Goal: Task Accomplishment & Management: Manage account settings

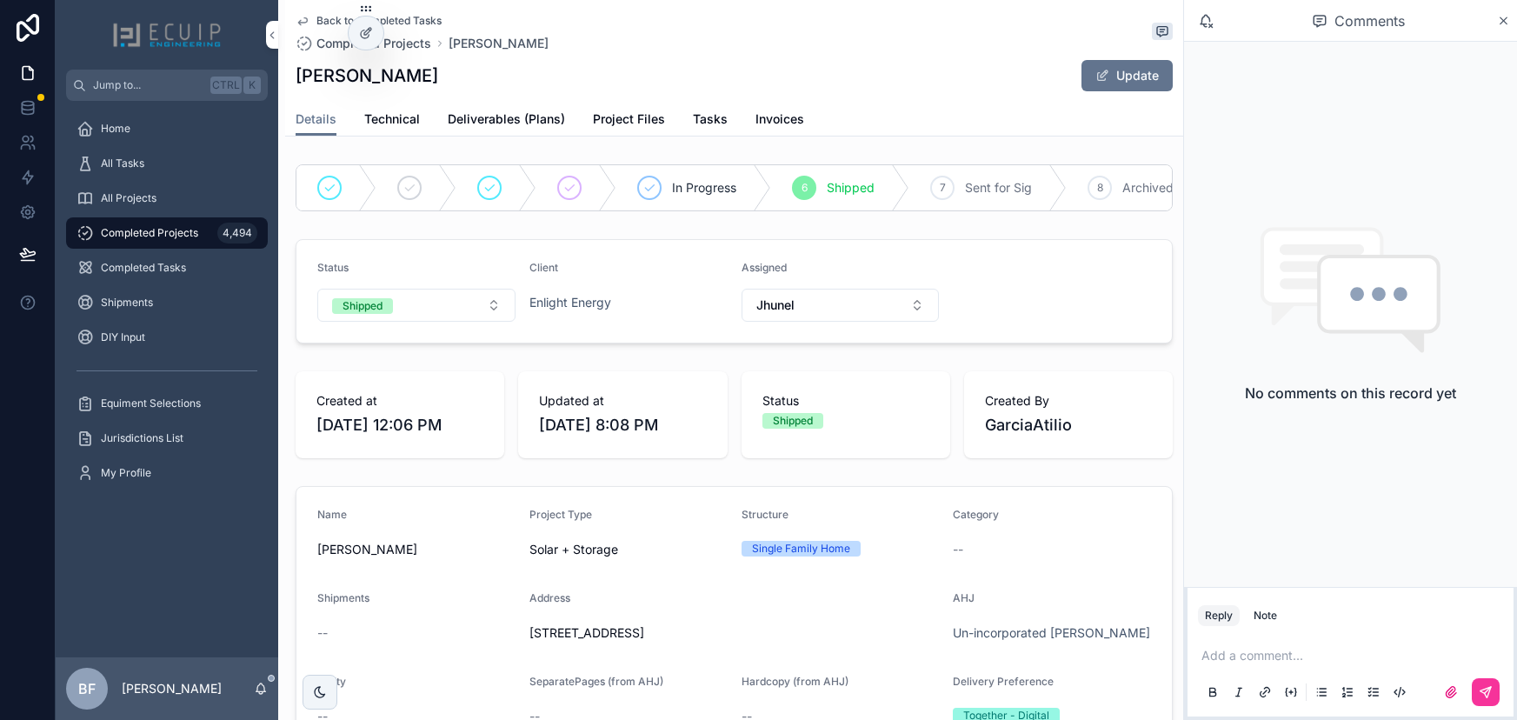
click at [693, 118] on span "Tasks" at bounding box center [710, 118] width 35 height 17
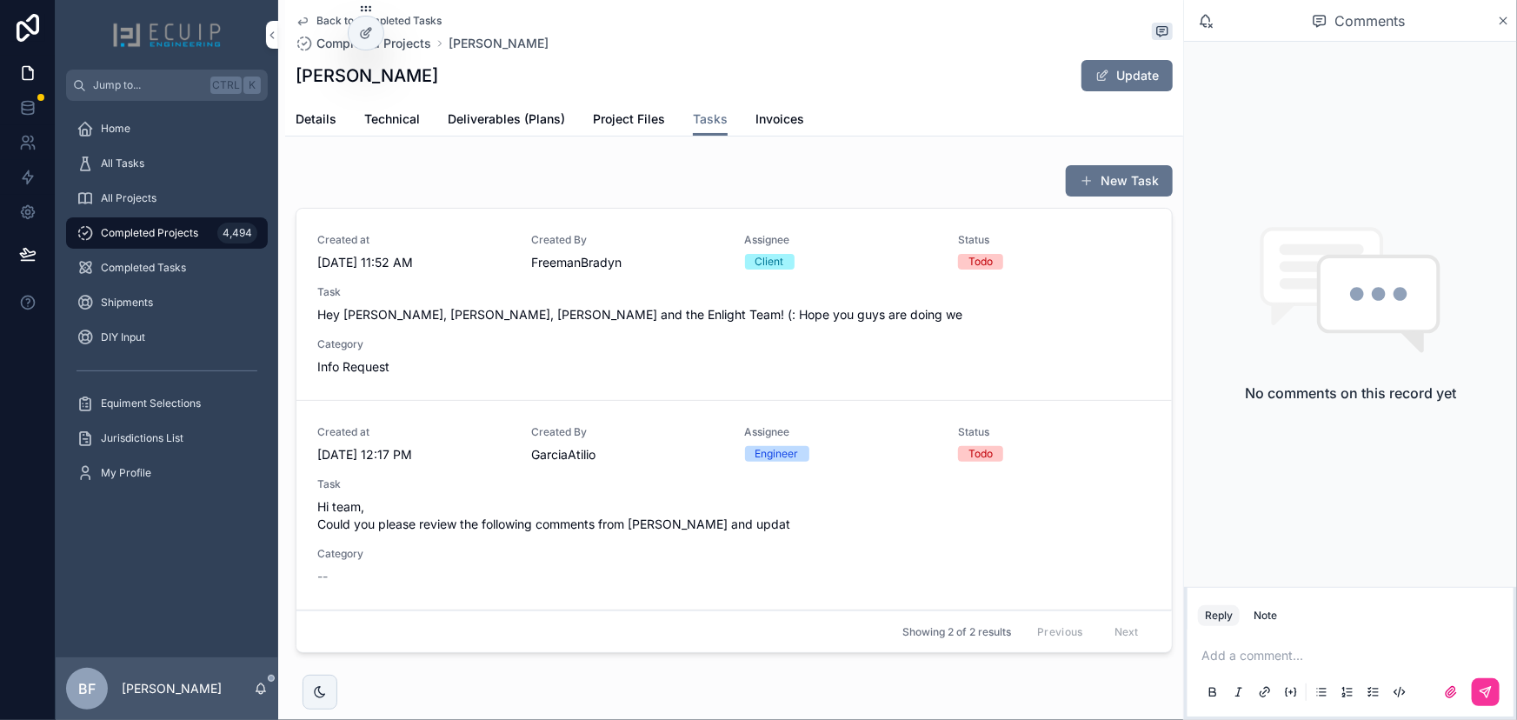
click at [681, 503] on span "Hi team, Could you please review the following comments from Alex and updat" at bounding box center [734, 515] width 834 height 35
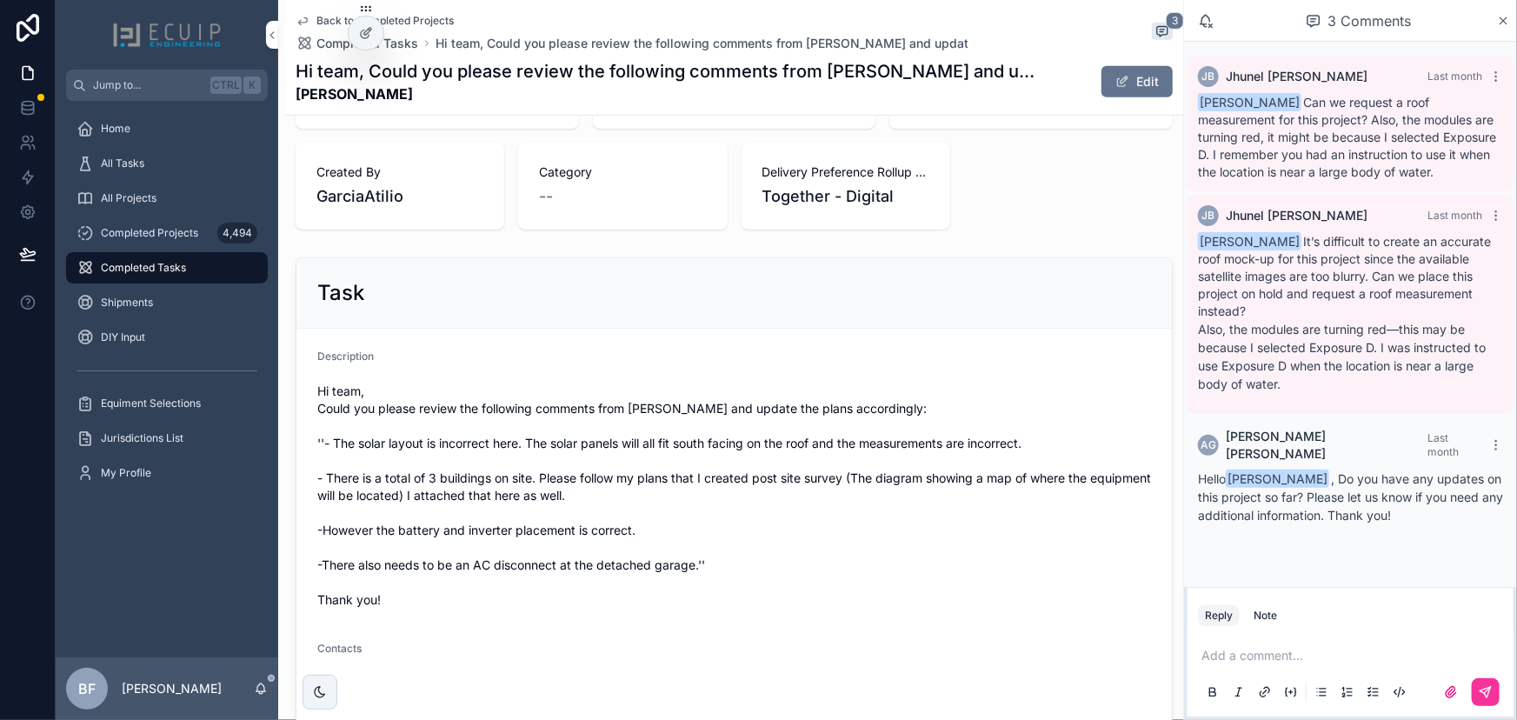
scroll to position [474, 0]
click at [558, 124] on div "Submitted Date 9/18/2025 12:17 PM" at bounding box center [437, 83] width 283 height 87
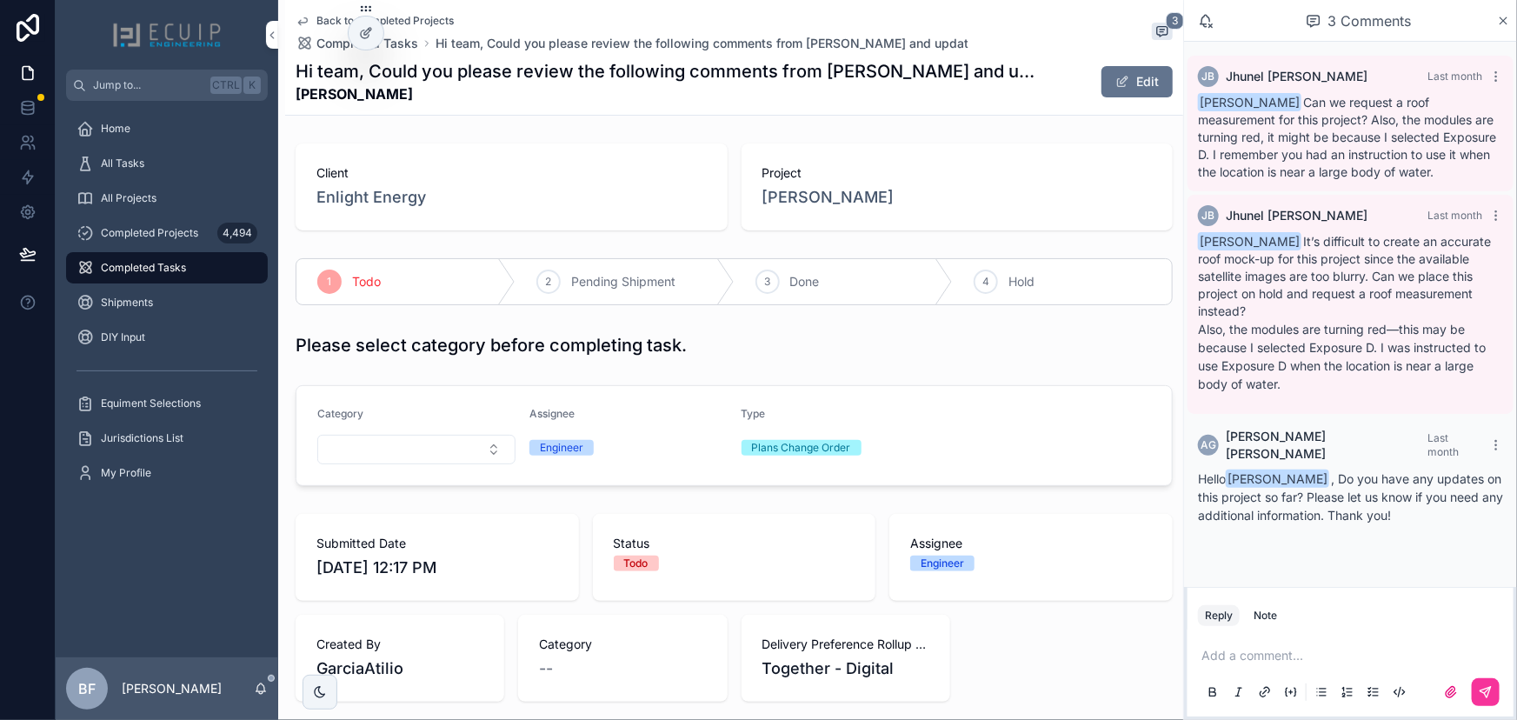
click at [807, 190] on span "Erich Marzolf" at bounding box center [828, 197] width 132 height 24
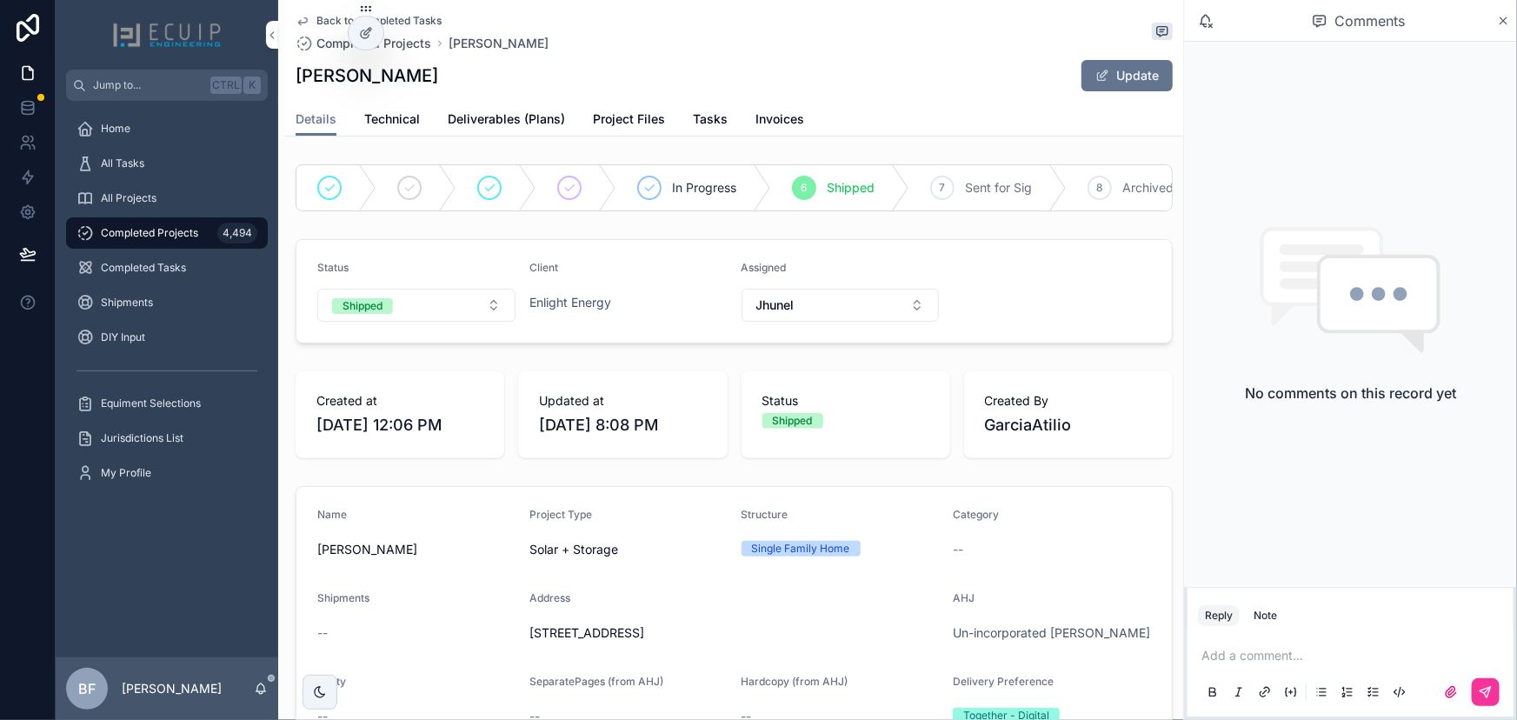
click at [686, 117] on div "Details Technical Deliverables (Plans) Project Files Tasks Invoices" at bounding box center [734, 119] width 877 height 33
click at [706, 112] on span "Tasks" at bounding box center [710, 118] width 35 height 17
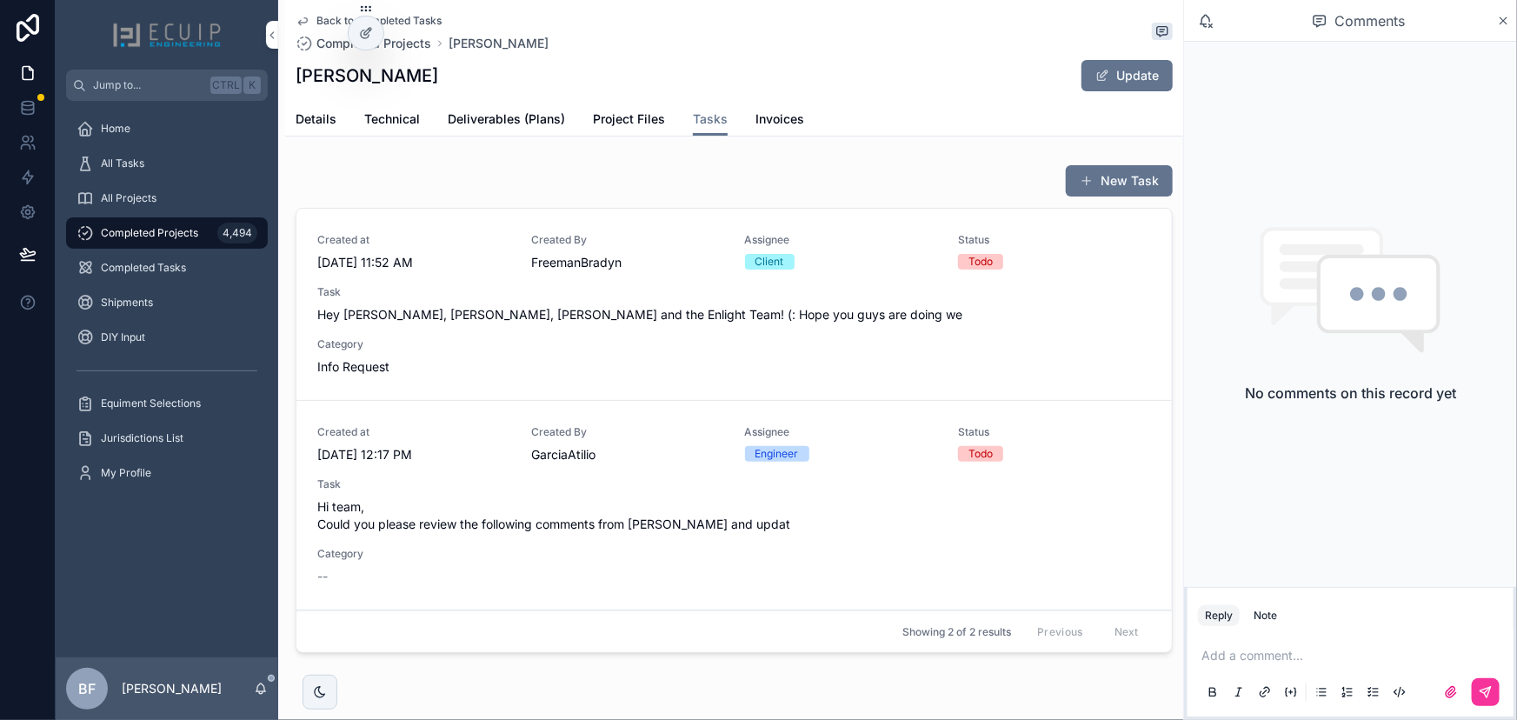
click at [742, 303] on div "Task Hey Atilo, Alex, Mirian and the Enlight Team! (: Hope you guys are doing we" at bounding box center [734, 304] width 834 height 38
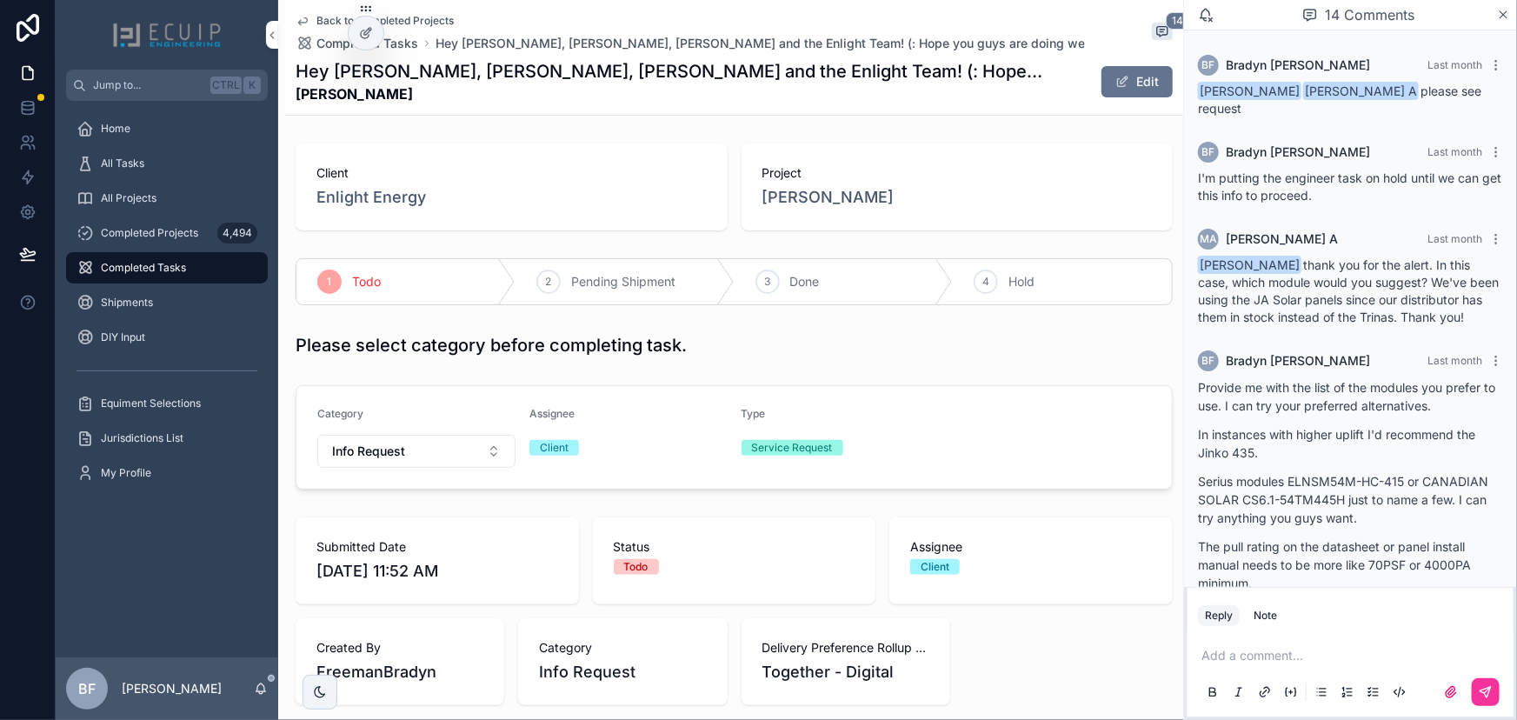
scroll to position [1931, 0]
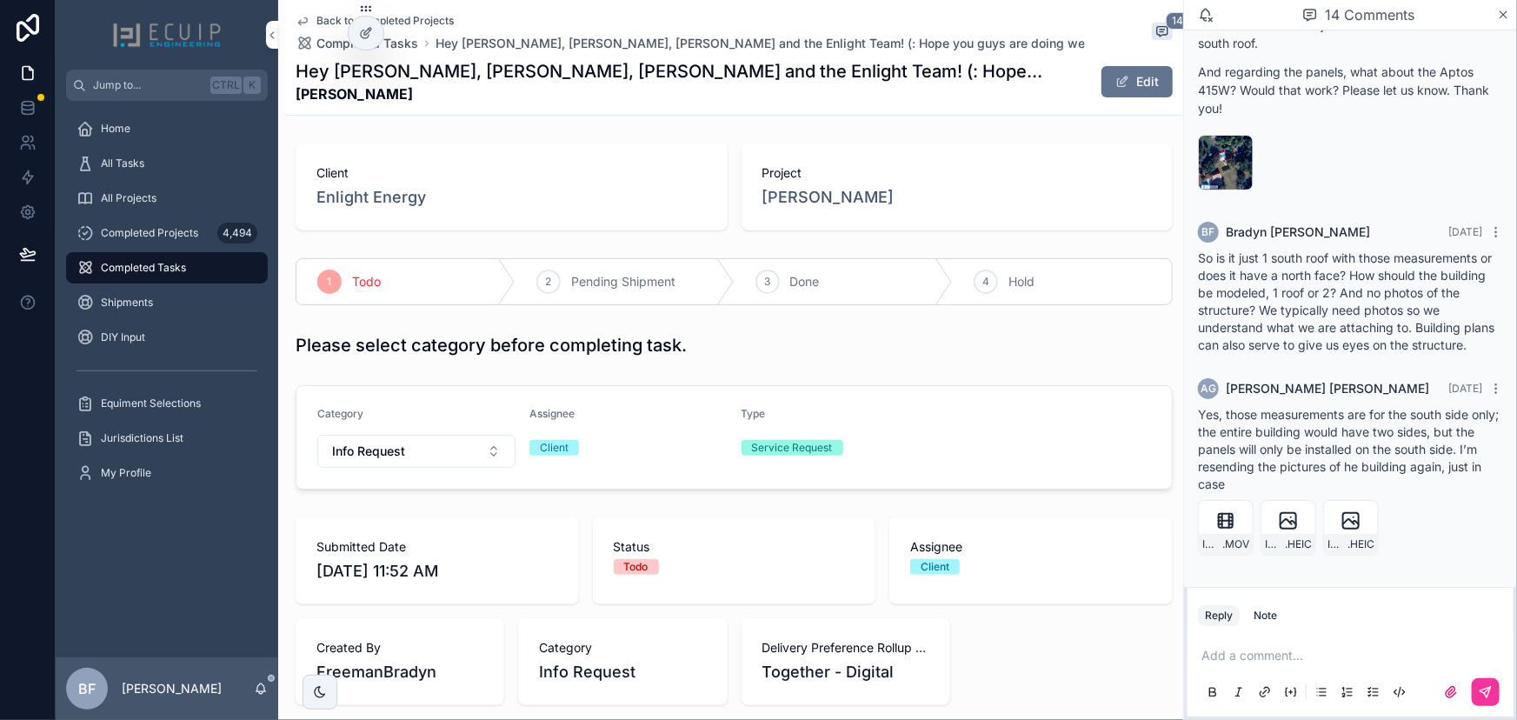
click at [762, 289] on div "3" at bounding box center [767, 281] width 24 height 24
click at [791, 193] on span "Erich Marzolf" at bounding box center [828, 197] width 132 height 24
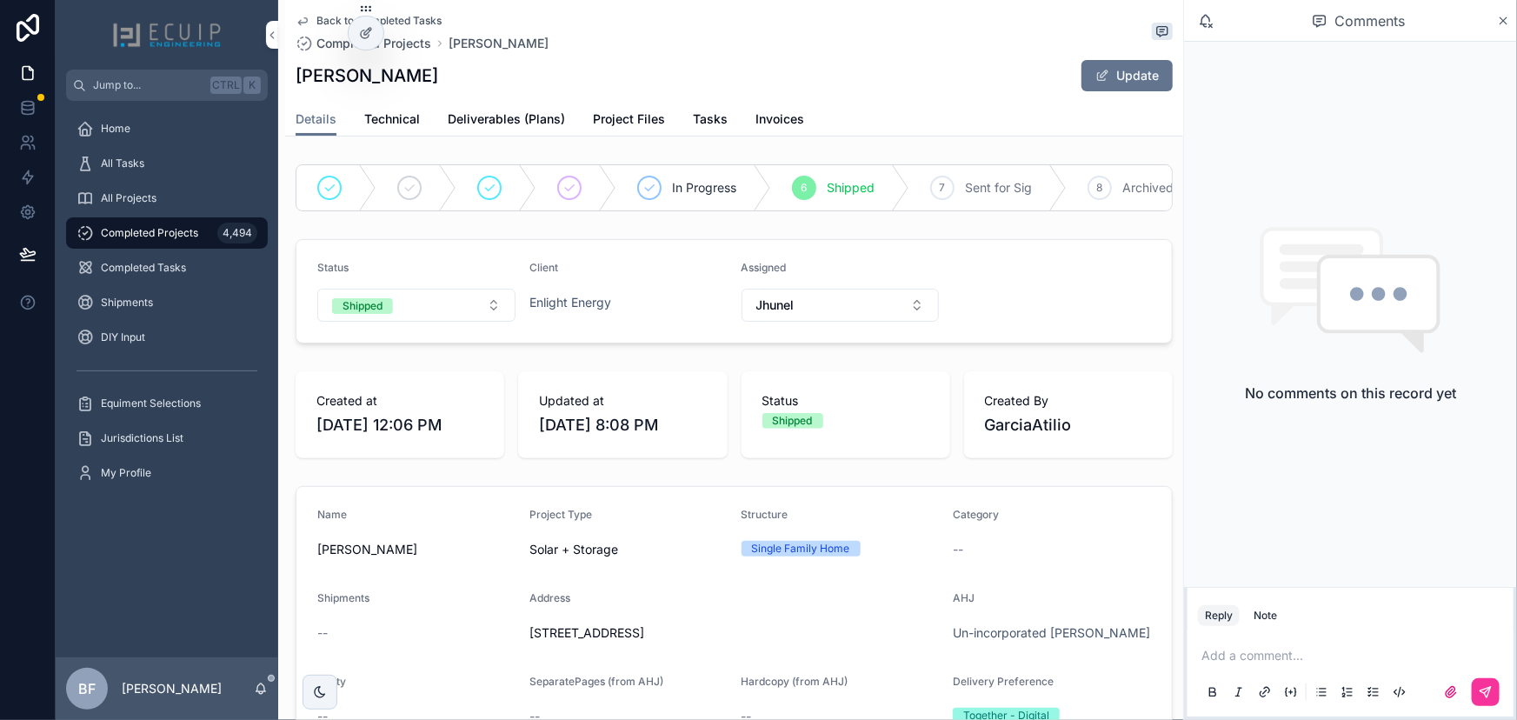
click at [195, 169] on div "All Tasks" at bounding box center [167, 164] width 181 height 28
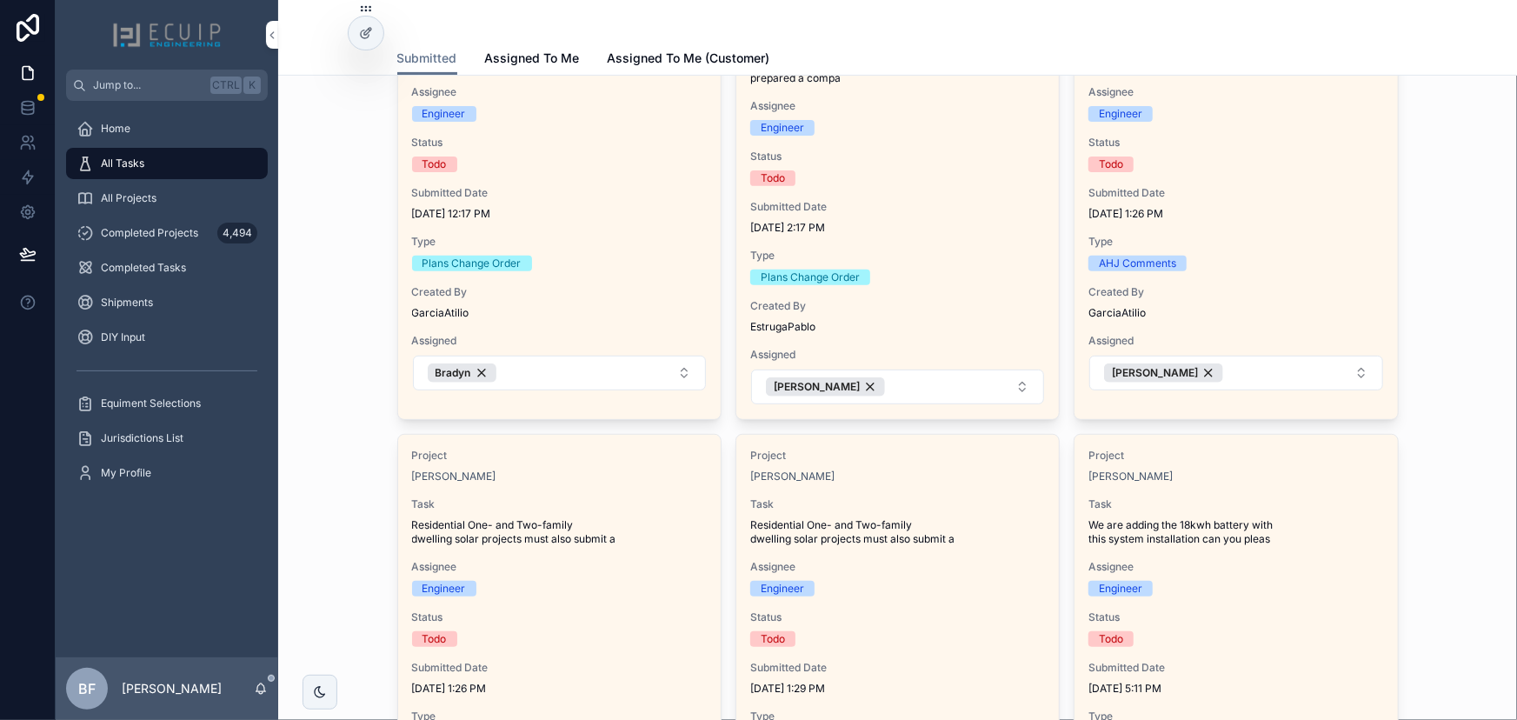
scroll to position [236, 0]
click at [476, 365] on div "Bradyn" at bounding box center [462, 371] width 69 height 19
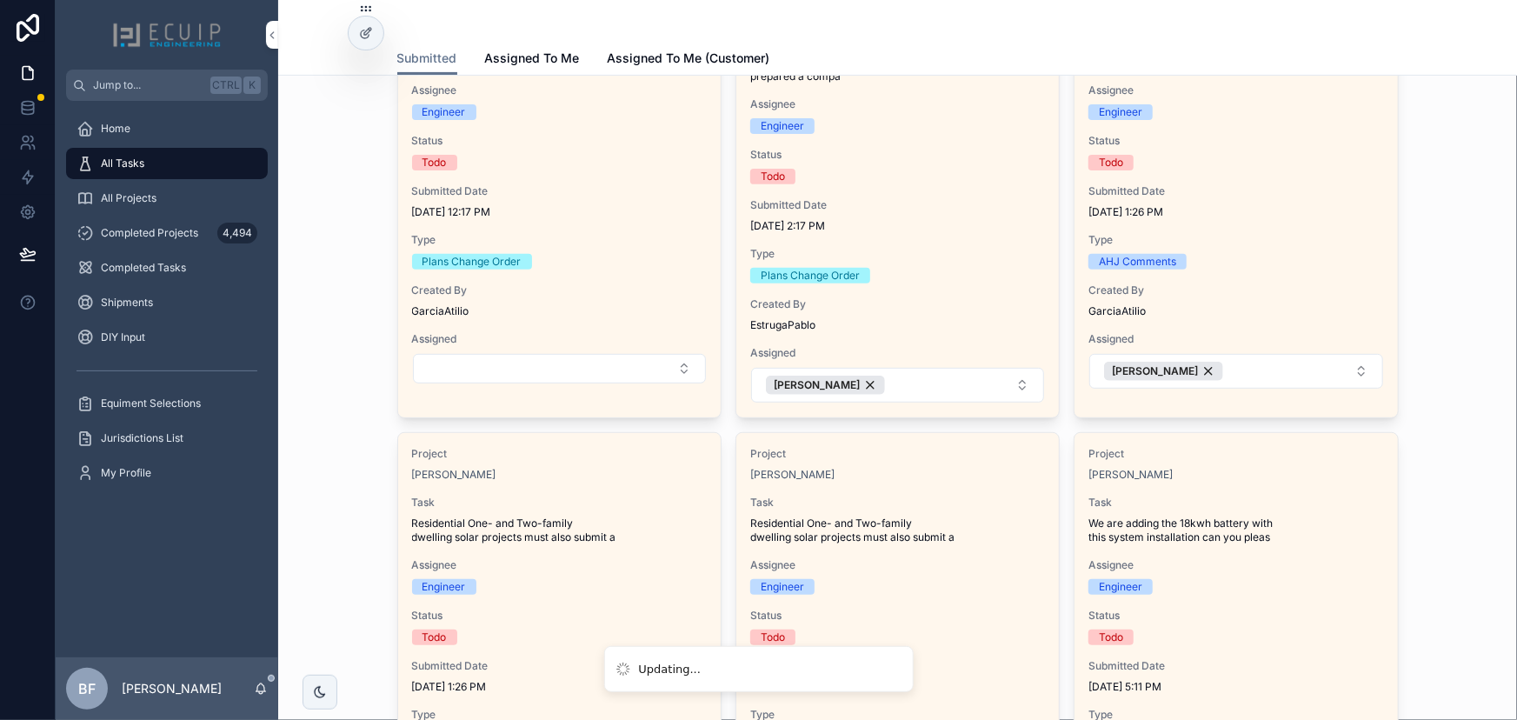
click at [556, 371] on button "Select Button" at bounding box center [559, 369] width 293 height 30
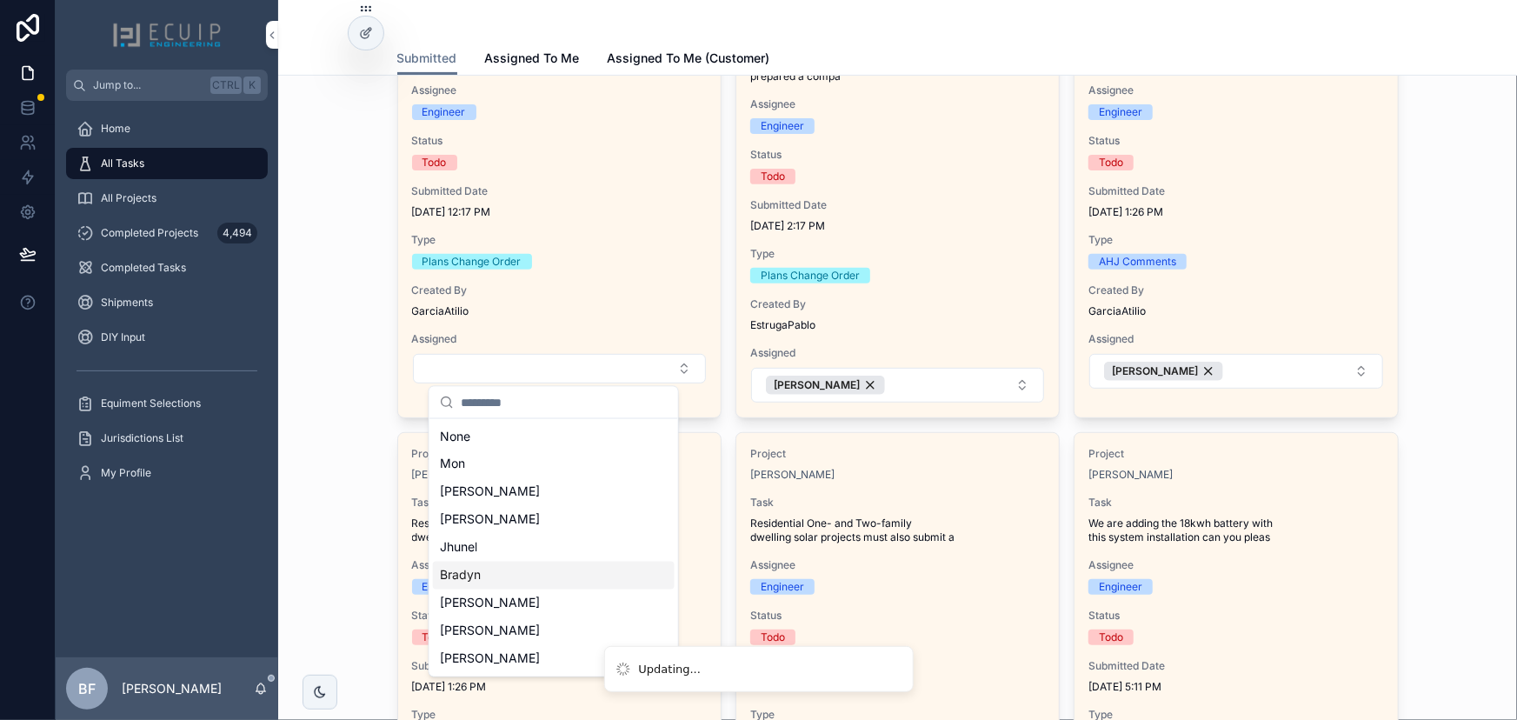
click at [502, 541] on div "Jhunel" at bounding box center [554, 548] width 242 height 28
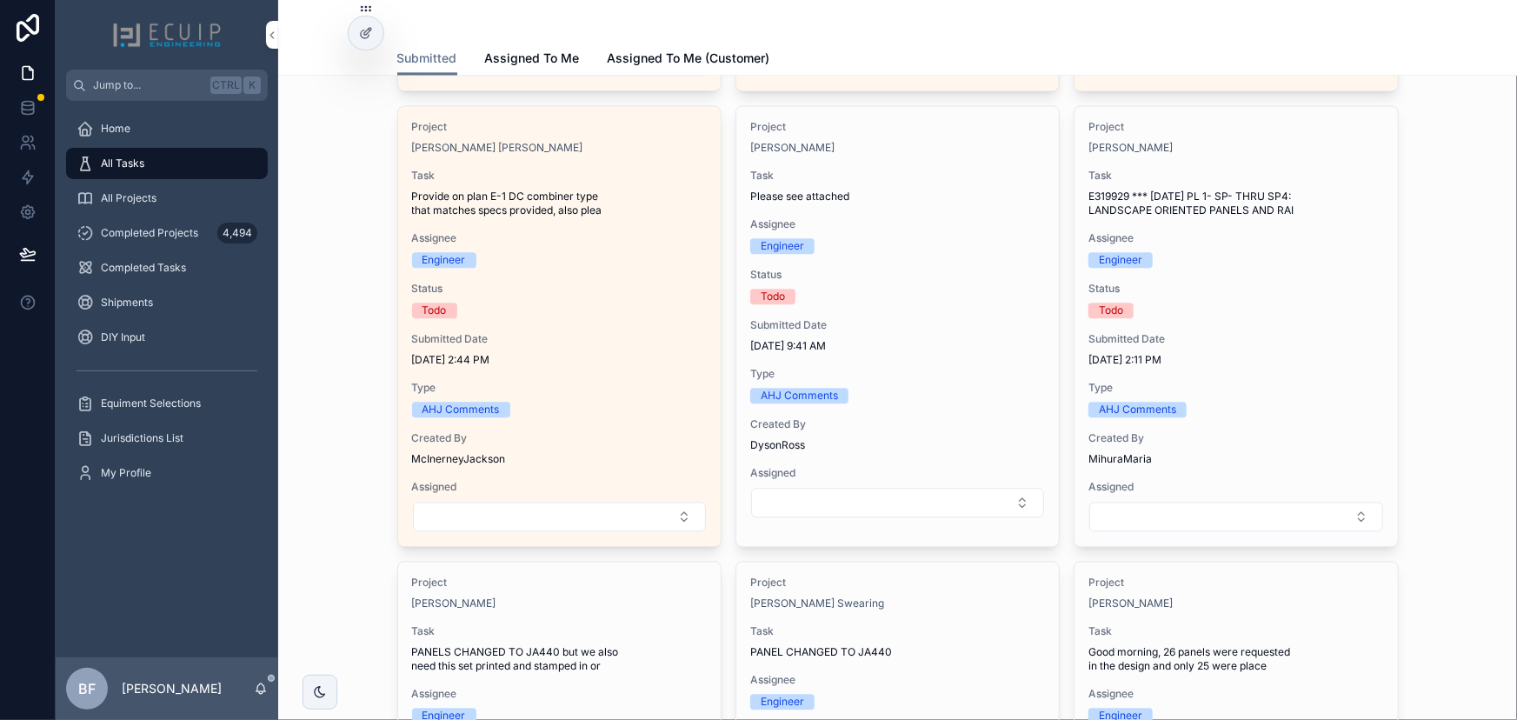
scroll to position [1975, 0]
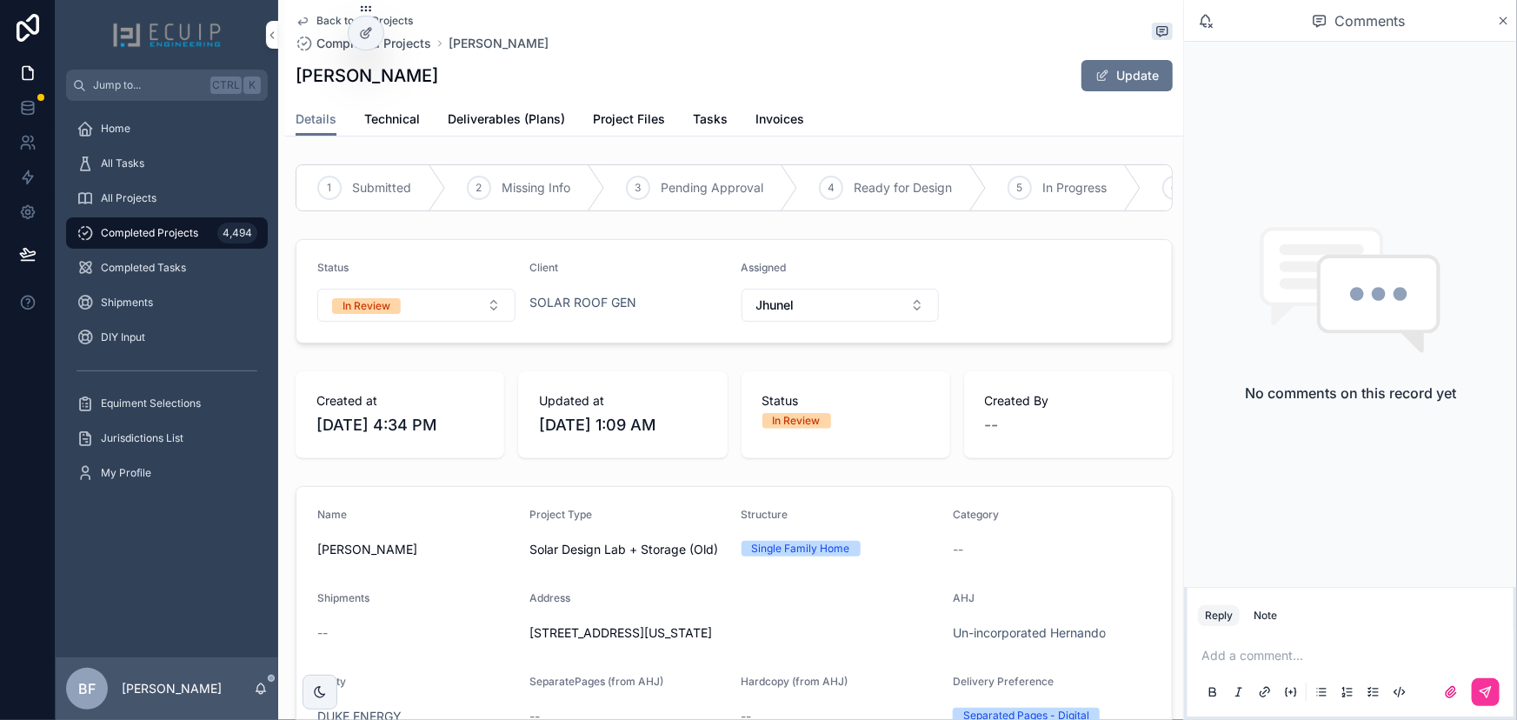
scroll to position [78, 0]
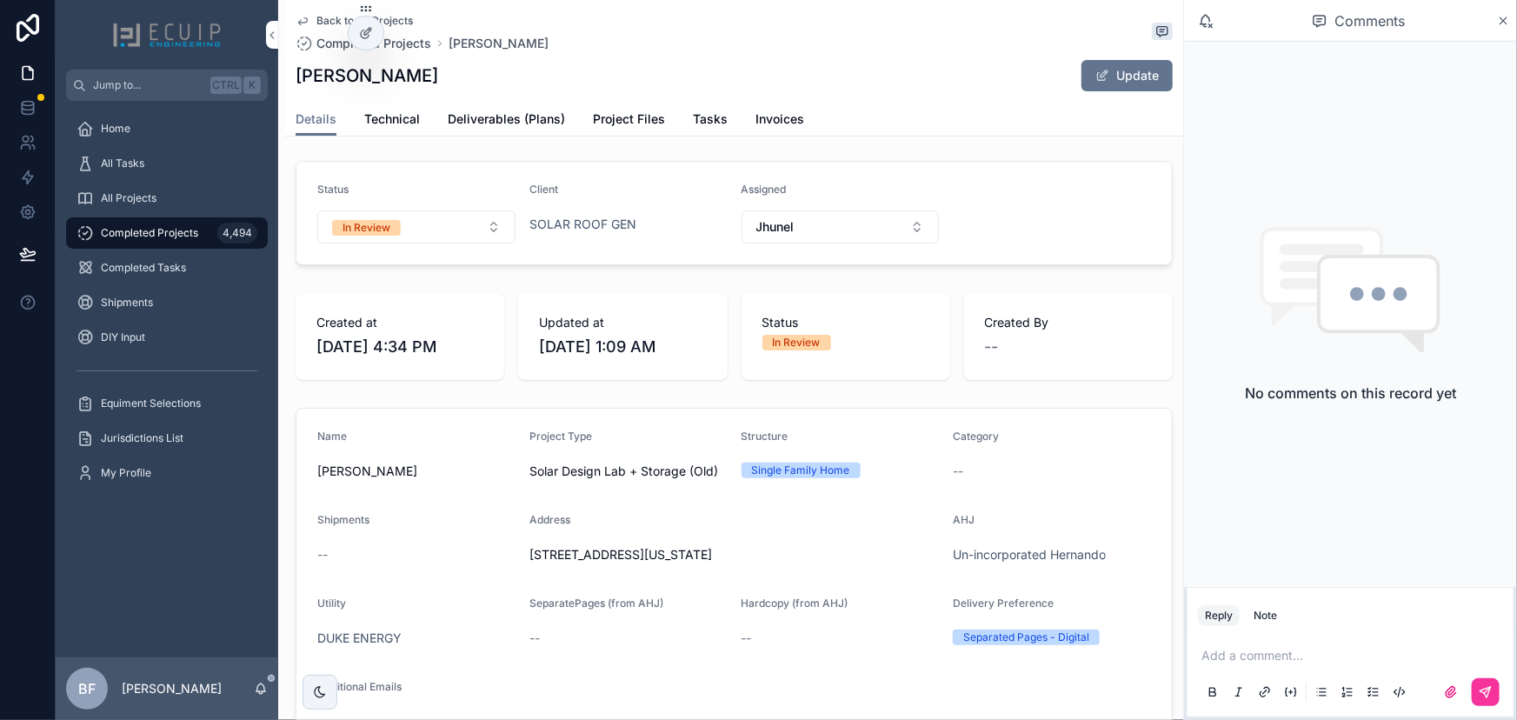
drag, startPoint x: 161, startPoint y: 199, endPoint x: 223, endPoint y: 201, distance: 62.6
click at [161, 199] on div "All Projects" at bounding box center [167, 198] width 181 height 28
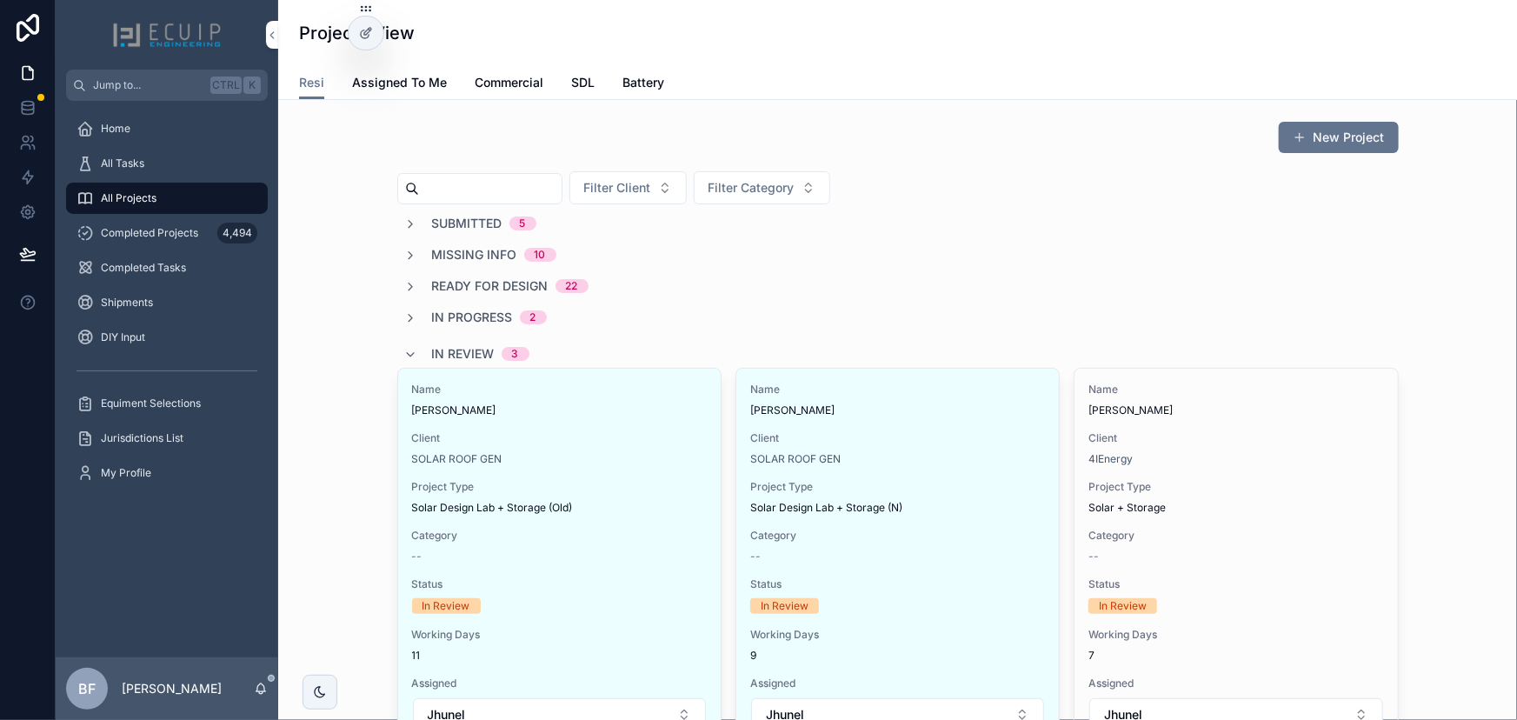
click at [452, 230] on span "Submitted" at bounding box center [467, 223] width 70 height 17
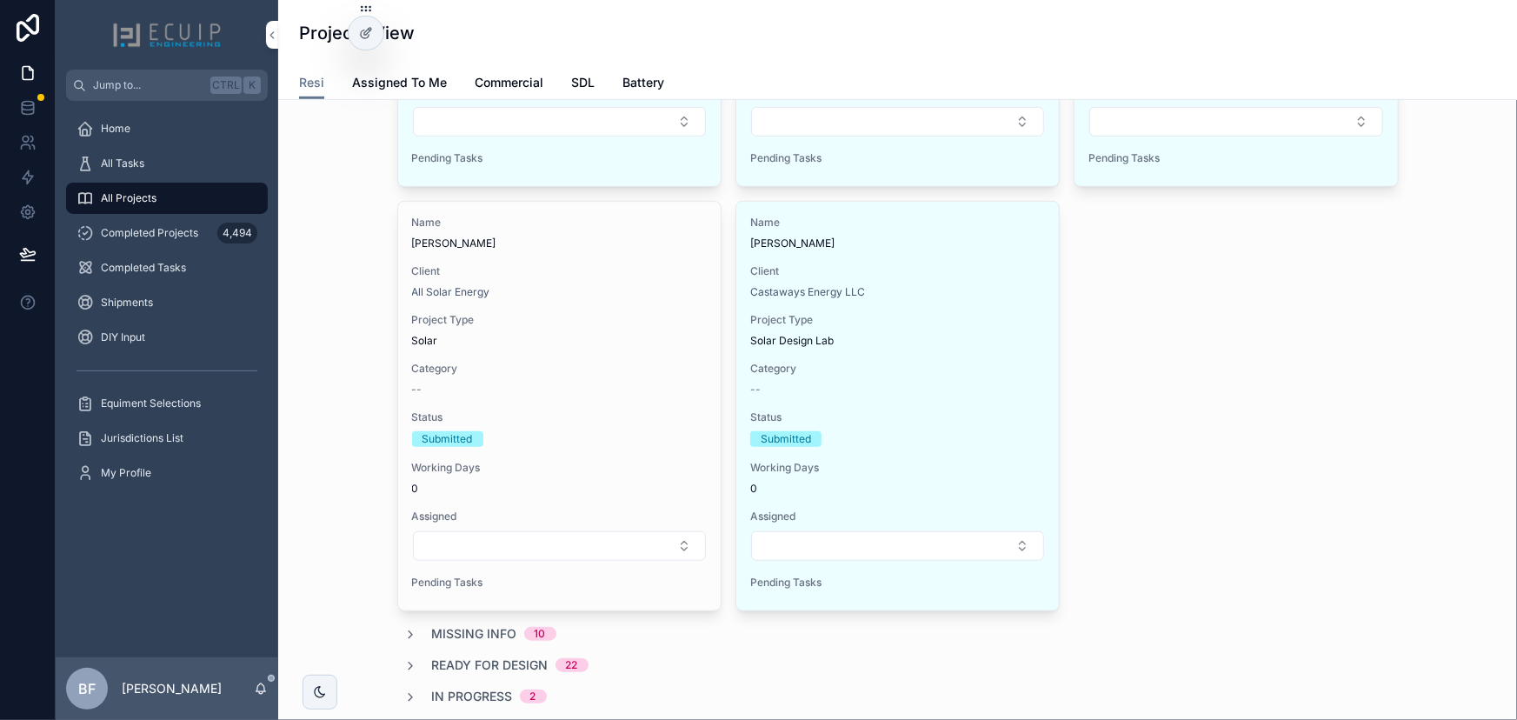
scroll to position [474, 0]
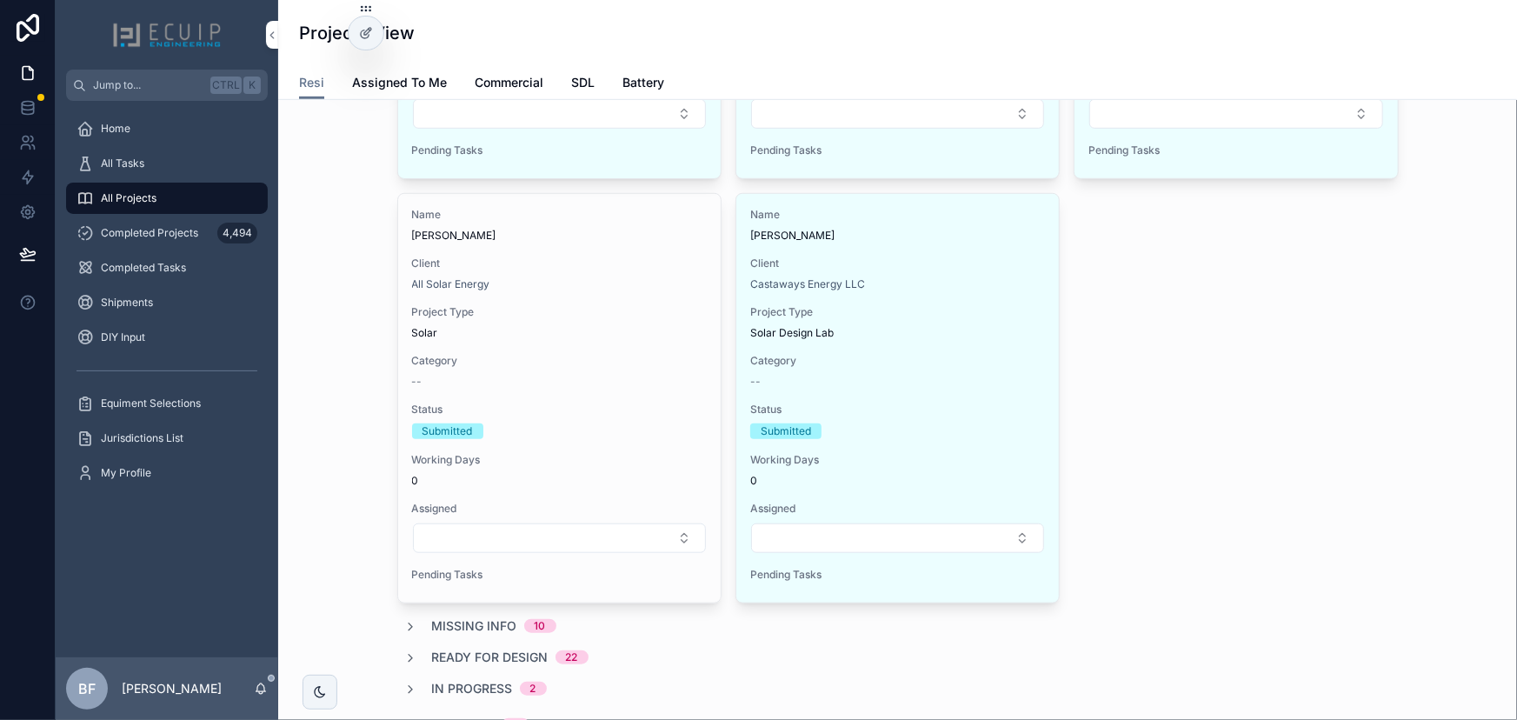
click at [612, 308] on span "Project Type" at bounding box center [559, 312] width 295 height 14
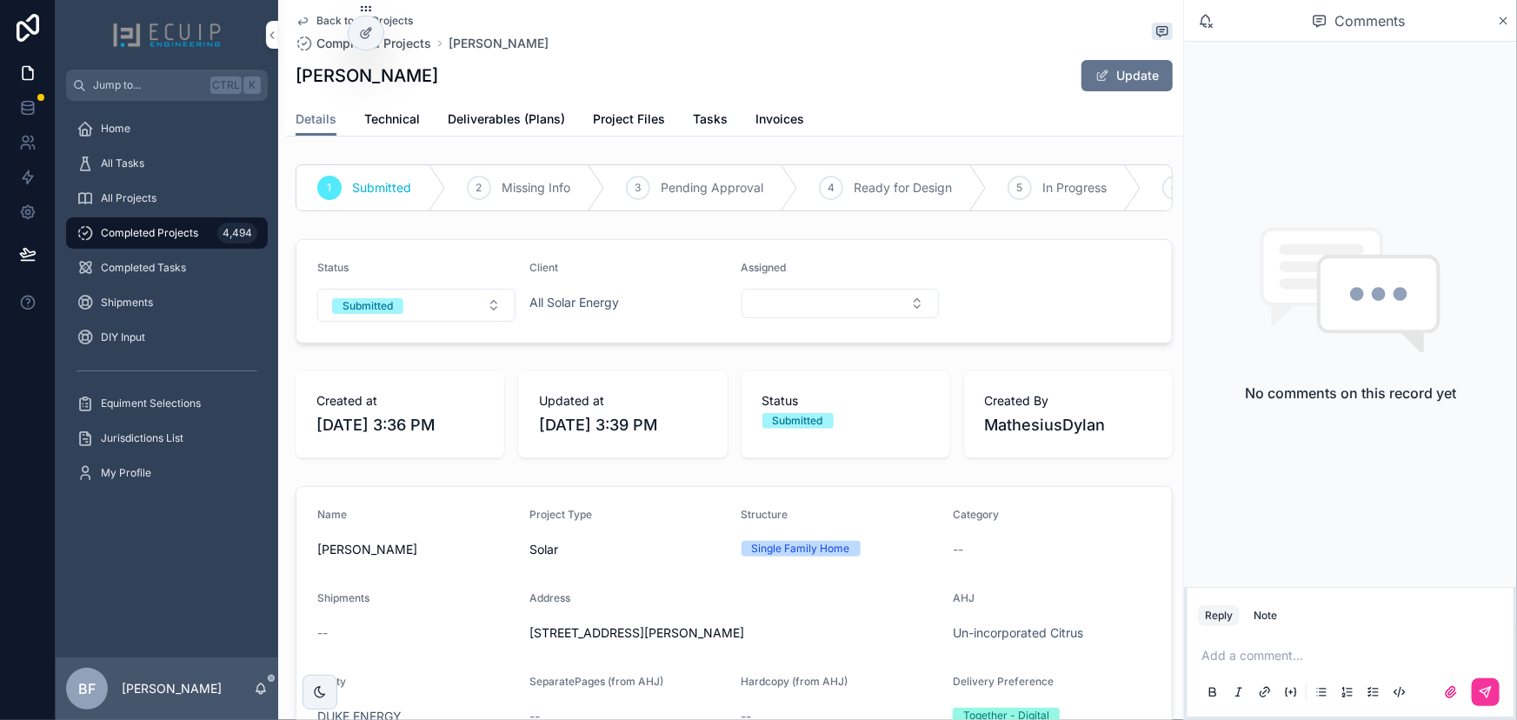
click at [421, 321] on button "Submitted" at bounding box center [416, 305] width 198 height 33
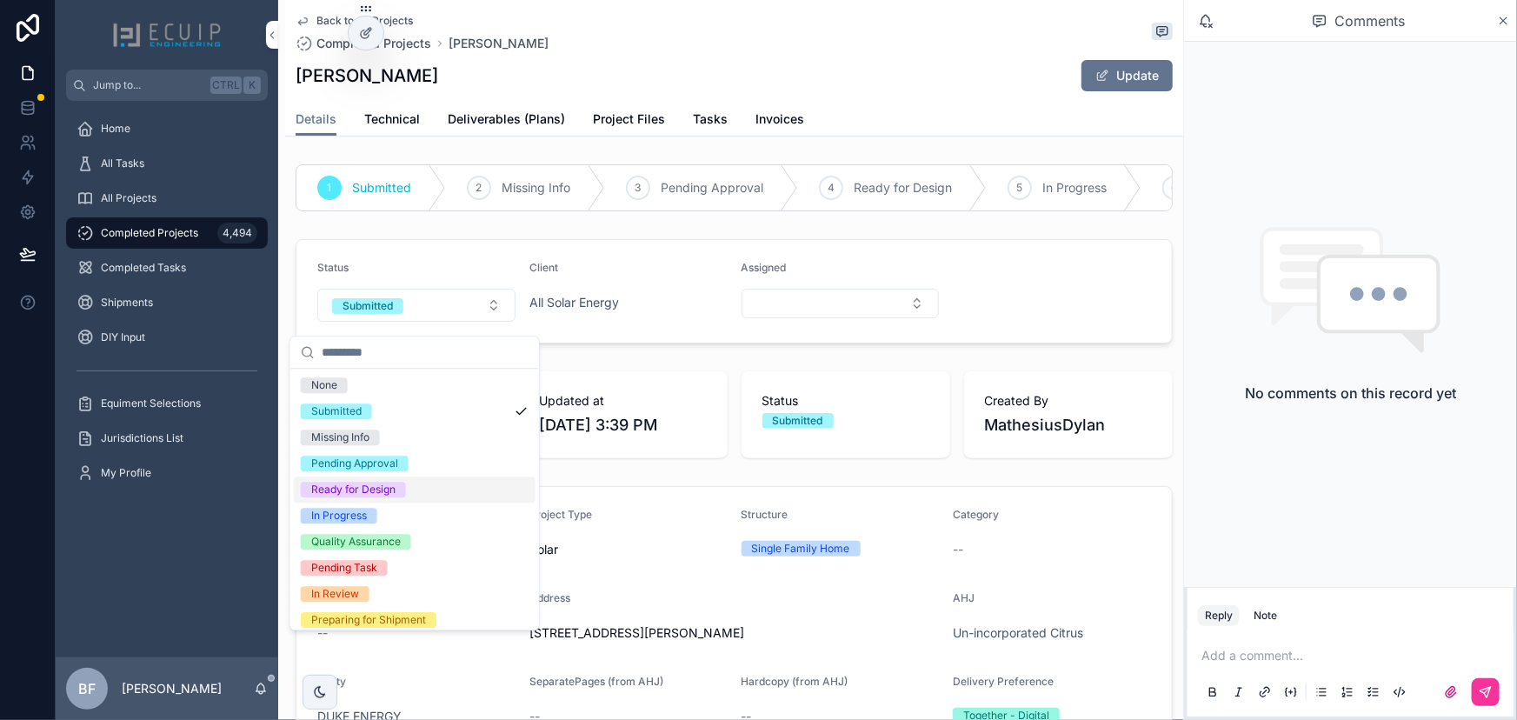
click at [373, 490] on div "Ready for Design" at bounding box center [353, 490] width 84 height 16
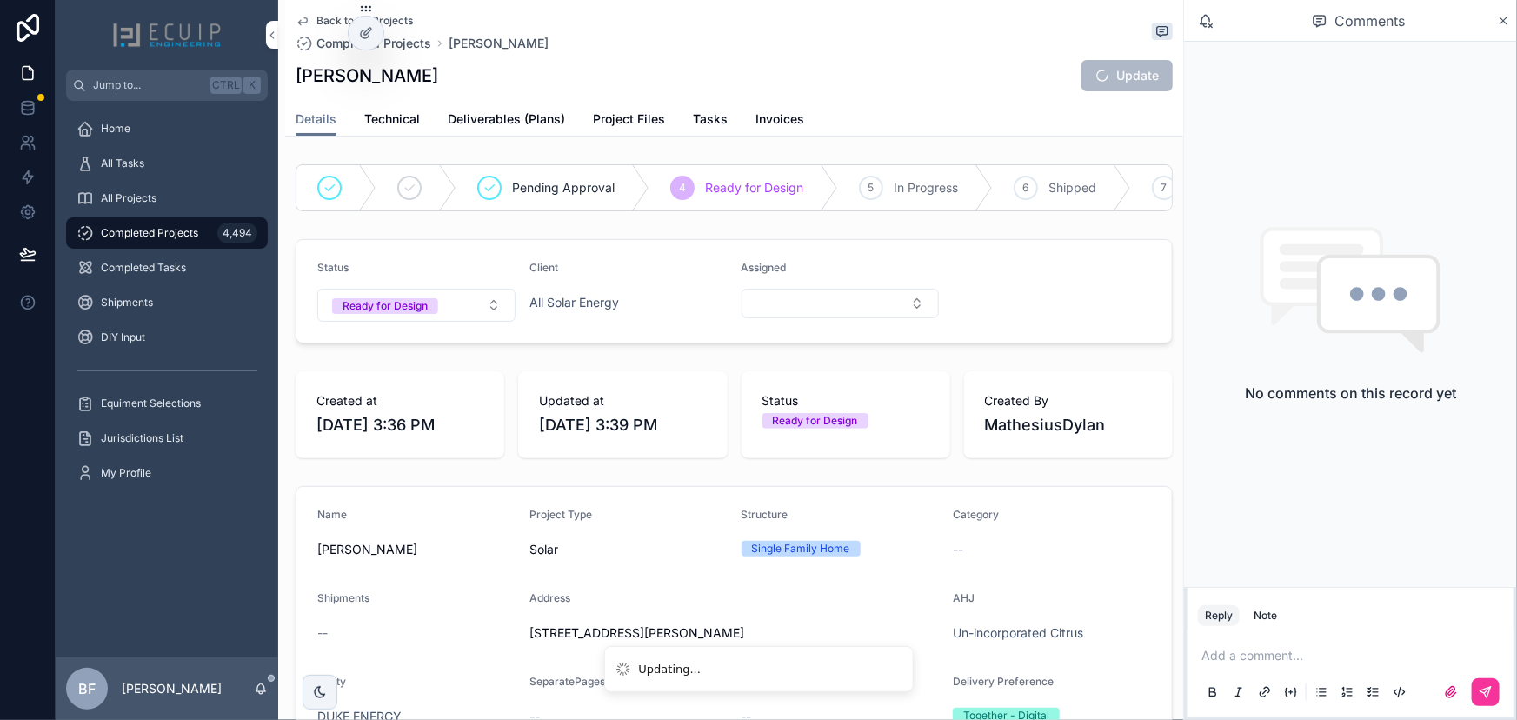
click at [139, 195] on span "All Projects" at bounding box center [129, 198] width 56 height 14
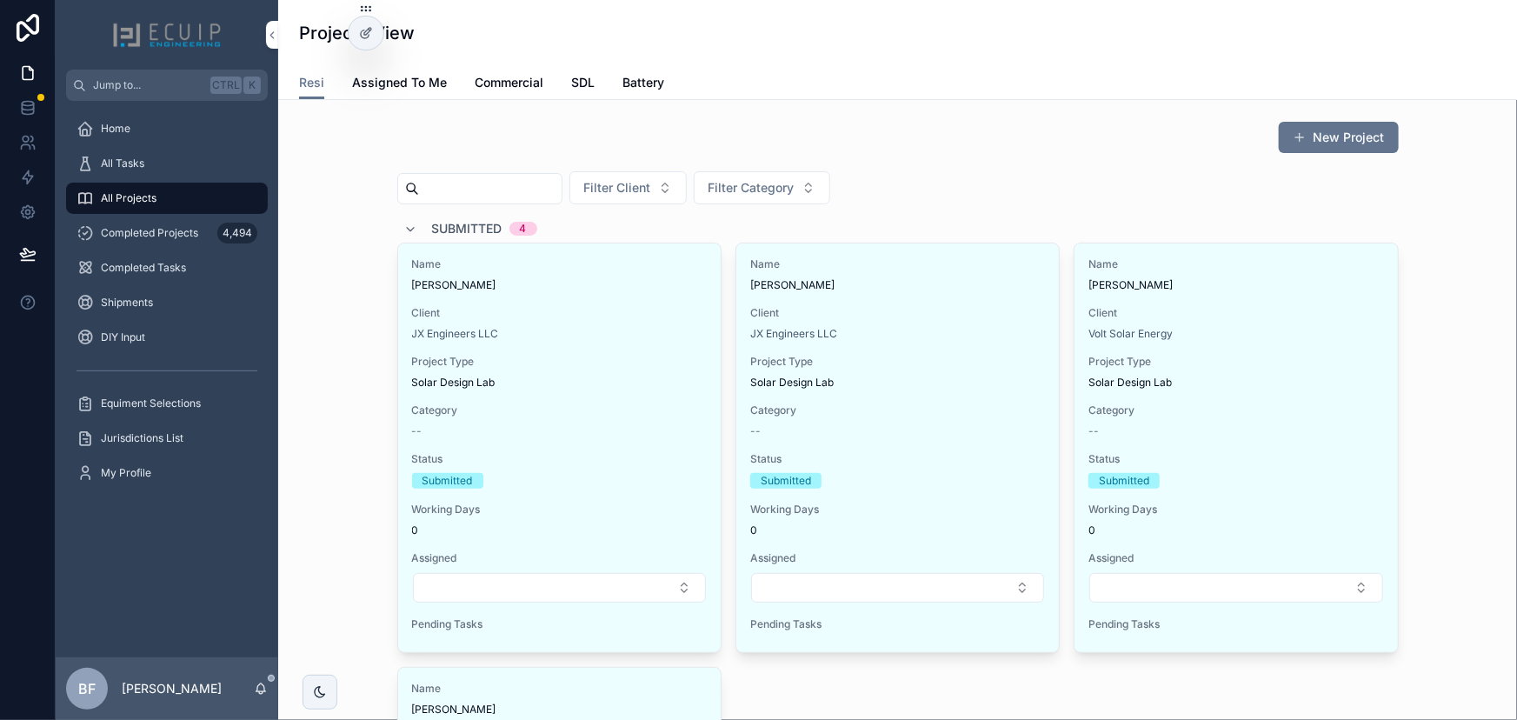
click at [478, 228] on span "Submitted" at bounding box center [467, 228] width 70 height 17
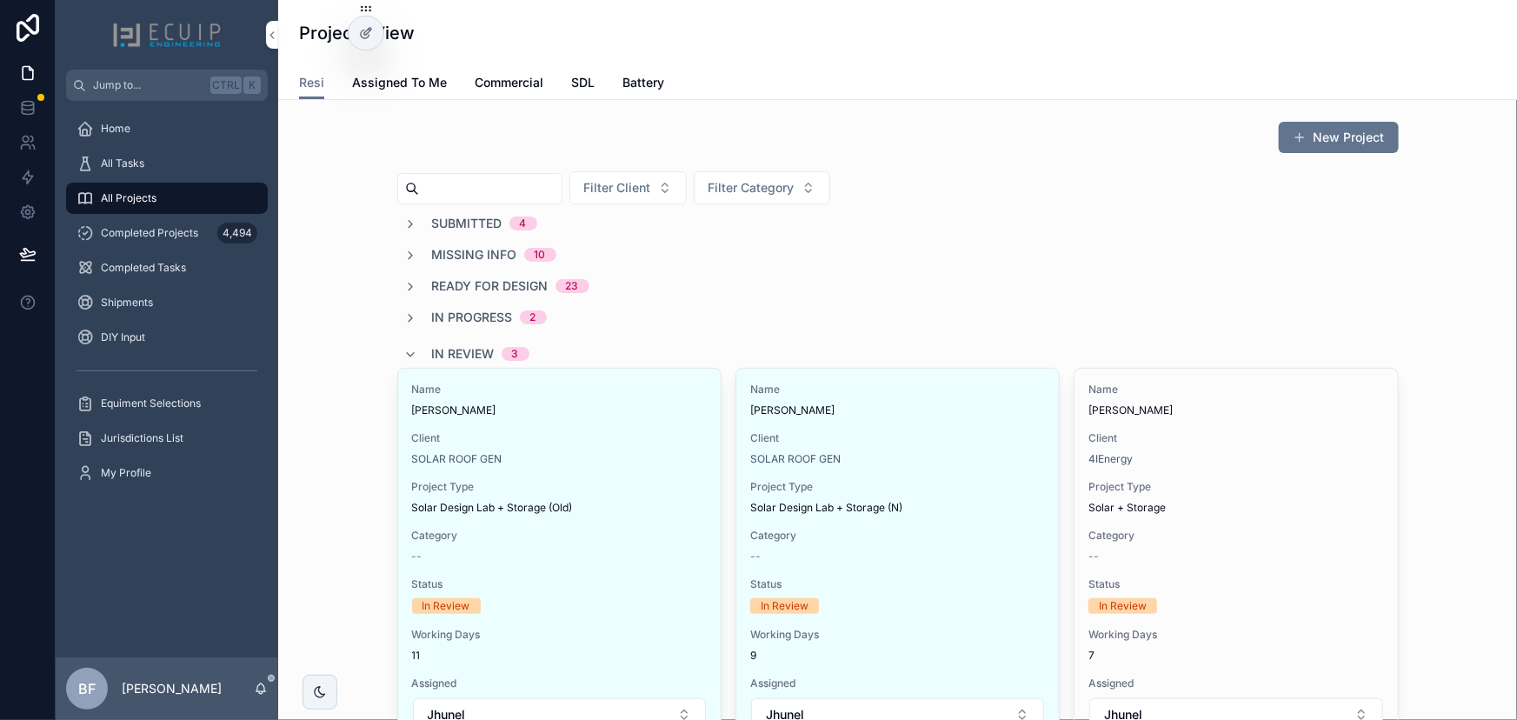
click at [462, 354] on span "In Review" at bounding box center [463, 353] width 63 height 17
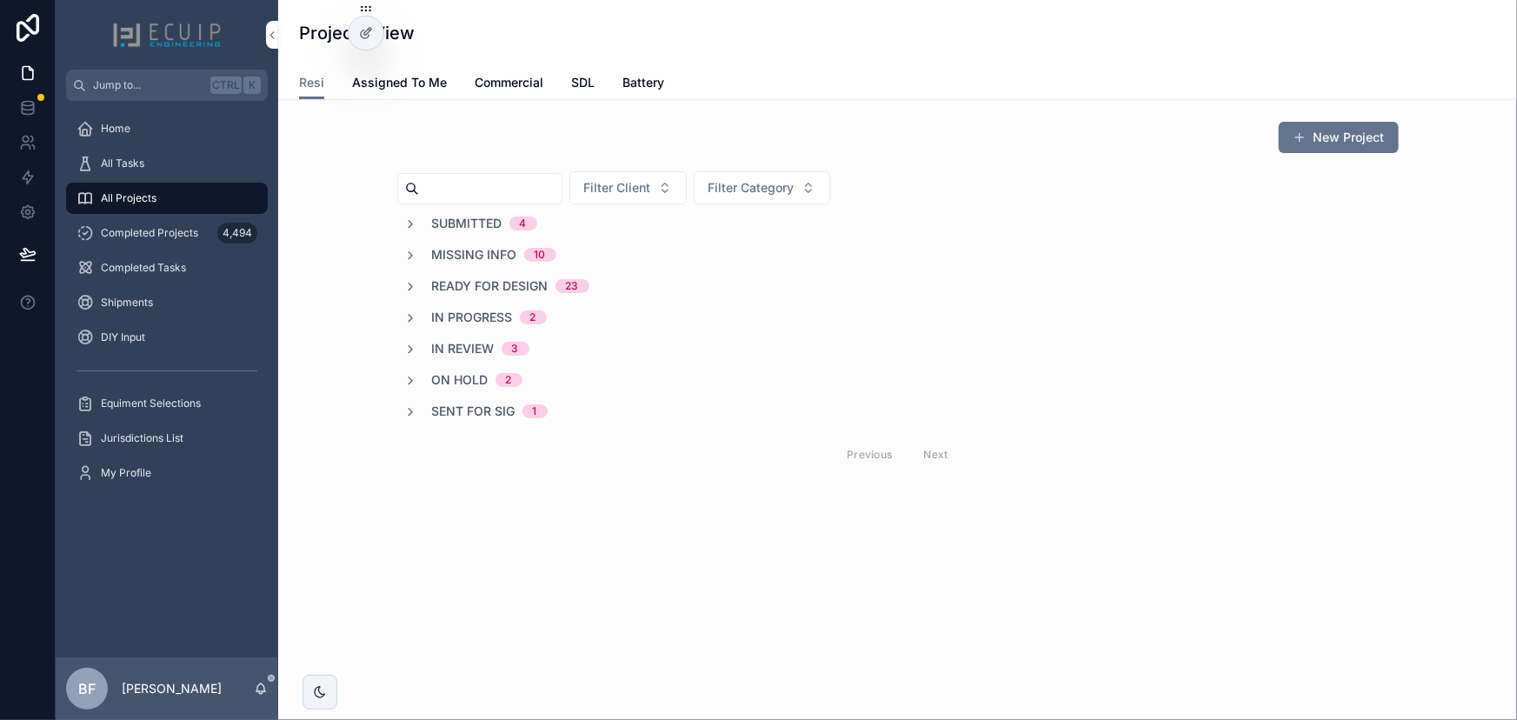
click at [488, 412] on span "Sent for Sig" at bounding box center [473, 411] width 83 height 17
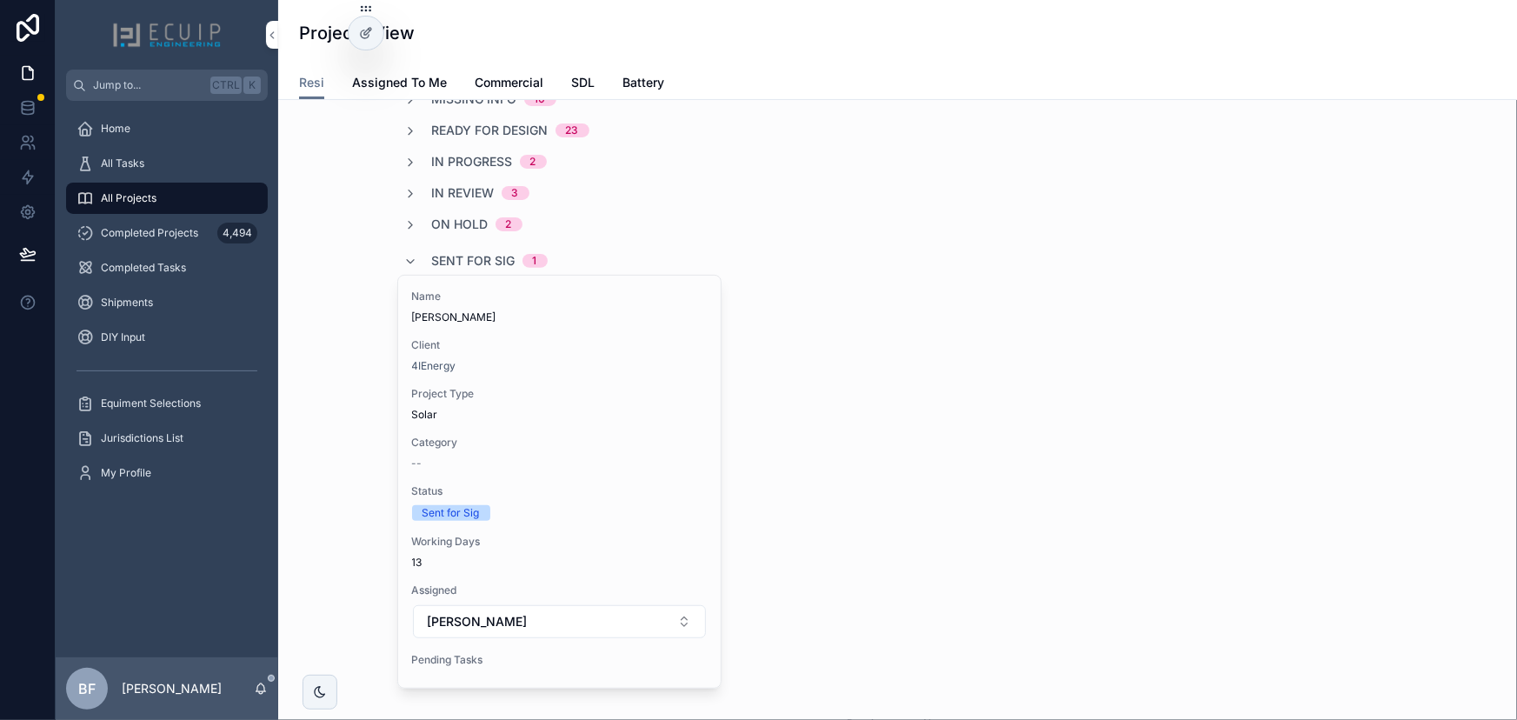
scroll to position [157, 0]
click at [580, 374] on div "Name Brian Woodburn Client 4IEnergy Project Type Solar Category -- Status Sent …" at bounding box center [559, 480] width 323 height 412
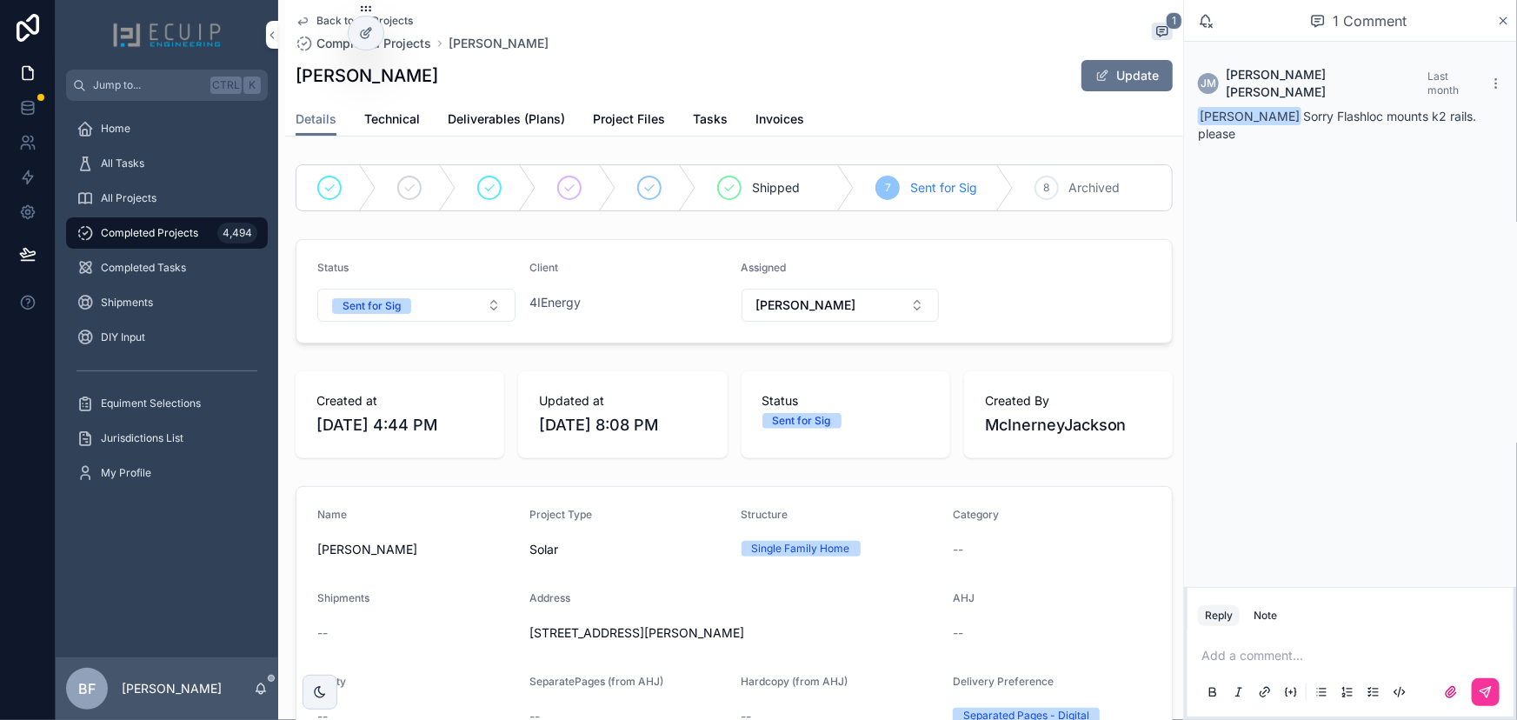
drag, startPoint x: 434, startPoint y: 84, endPoint x: 284, endPoint y: 88, distance: 149.6
click at [285, 88] on div "Back to All Projects Completed Projects Brian Woodburn 1 Brian Woodburn Update …" at bounding box center [734, 68] width 898 height 136
copy h1 "Brian Woodburn"
click at [507, 122] on span "Deliverables (Plans)" at bounding box center [506, 118] width 117 height 17
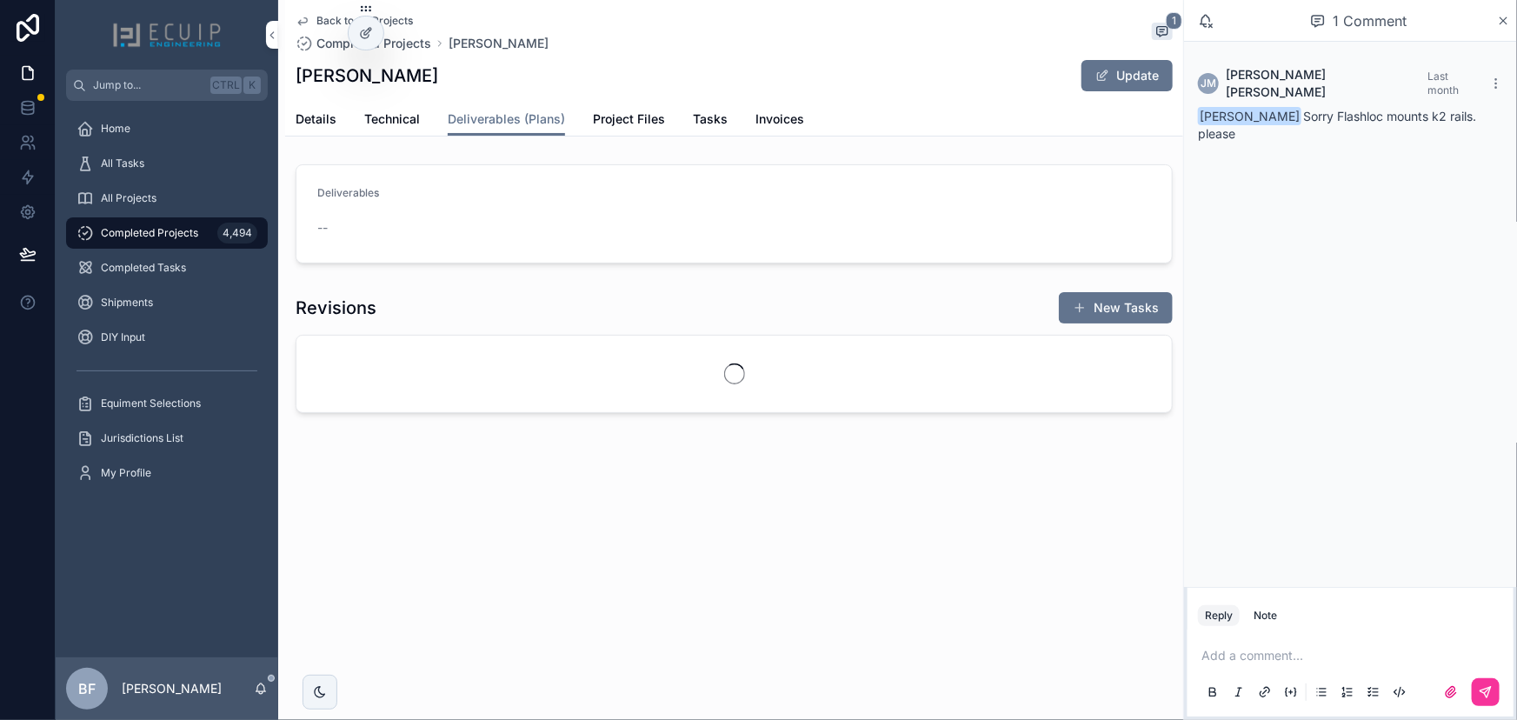
click at [623, 117] on span "Project Files" at bounding box center [629, 118] width 72 height 17
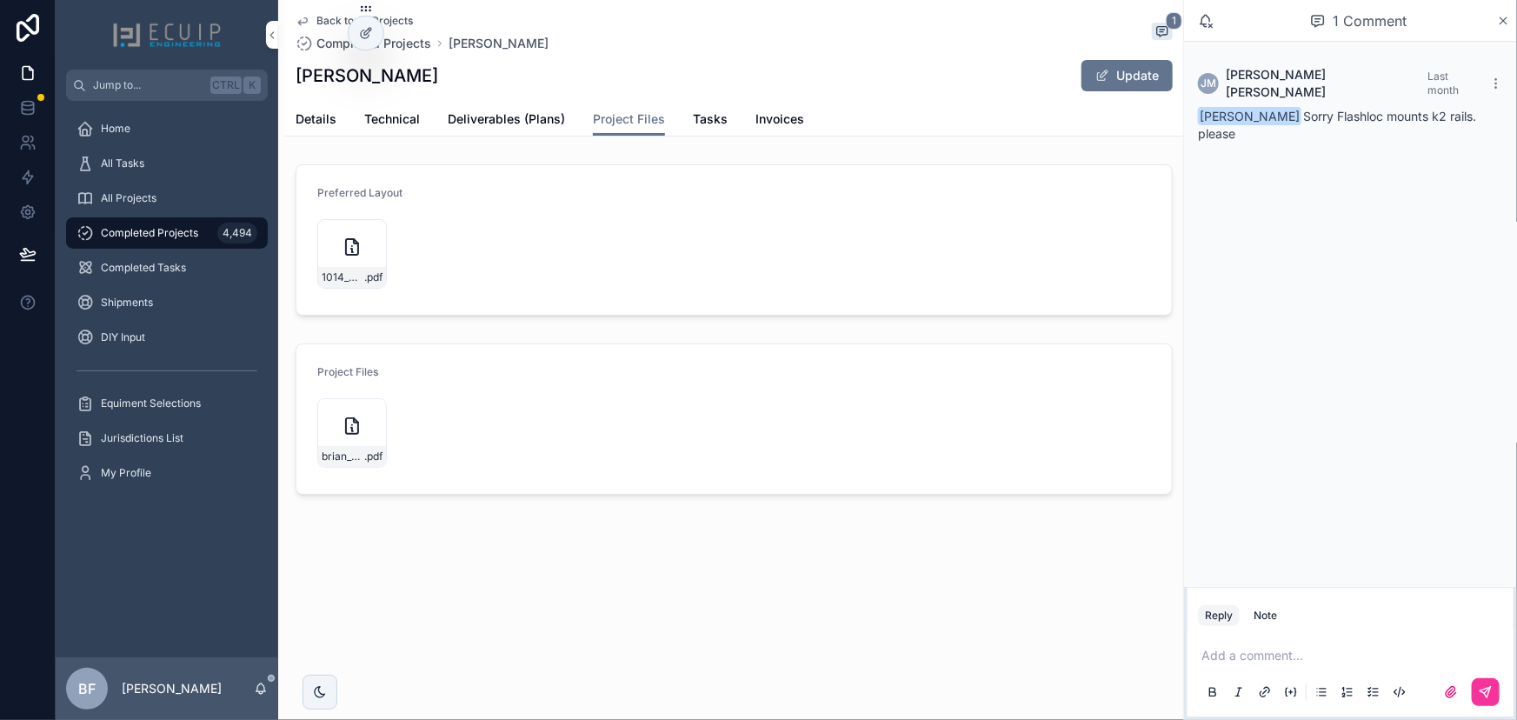
click at [705, 120] on span "Tasks" at bounding box center [710, 118] width 35 height 17
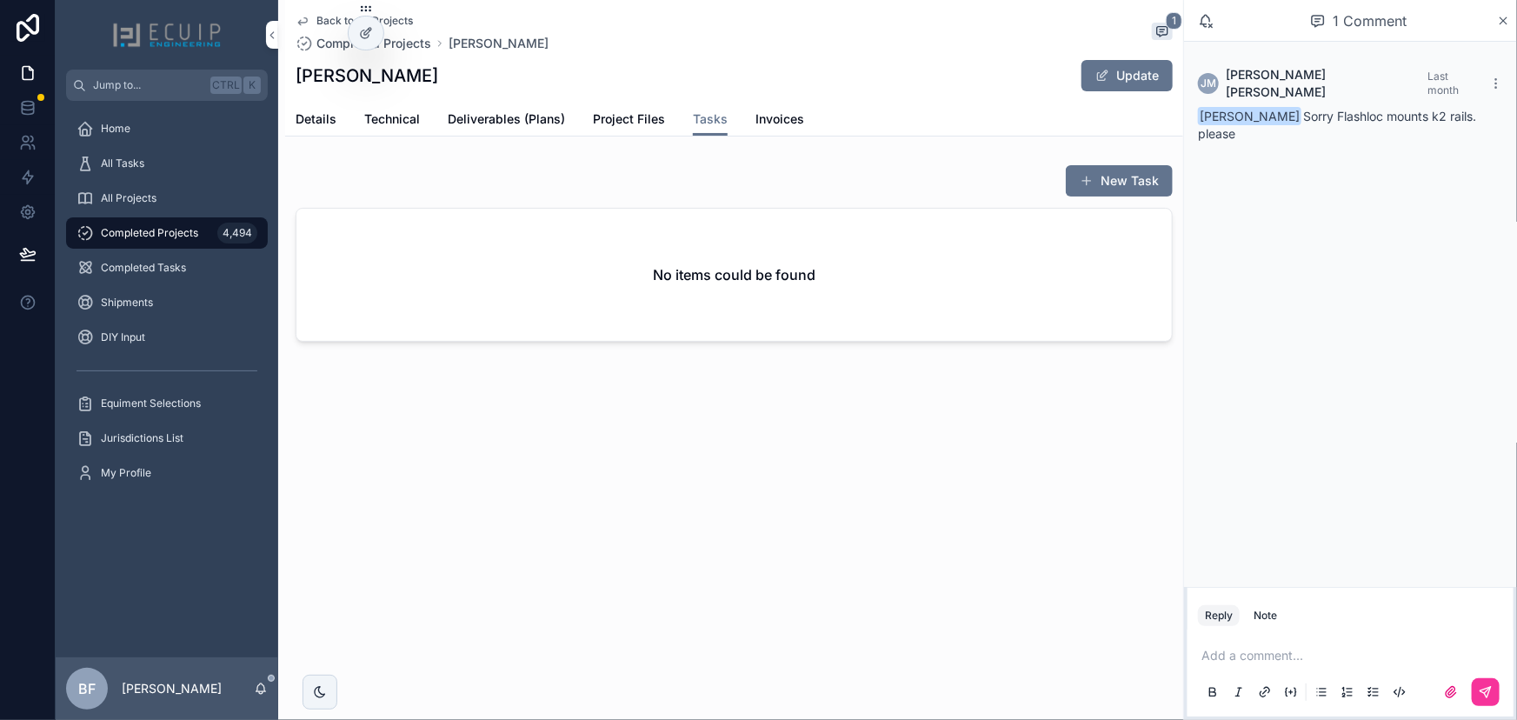
click at [323, 121] on span "Details" at bounding box center [316, 118] width 41 height 17
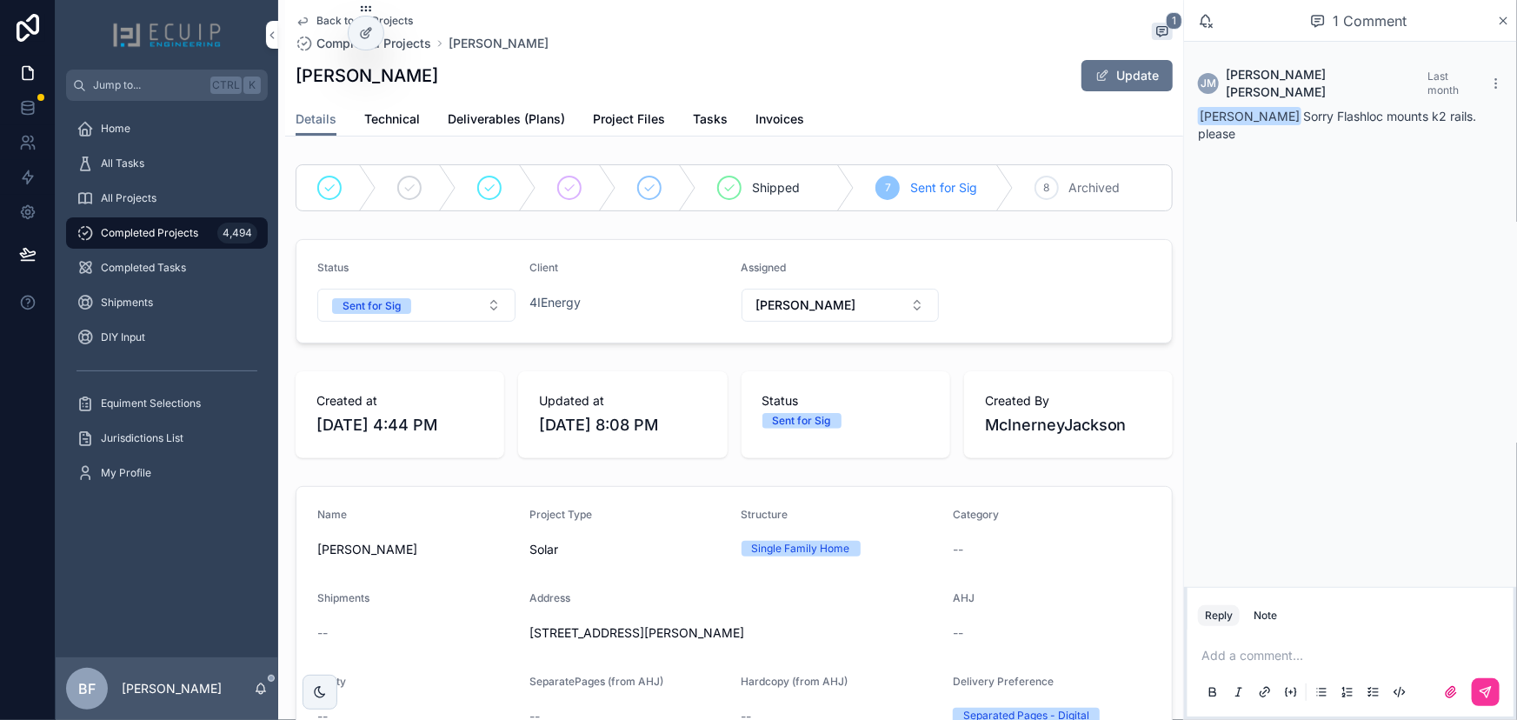
click at [423, 312] on button "Sent for Sig" at bounding box center [416, 305] width 198 height 33
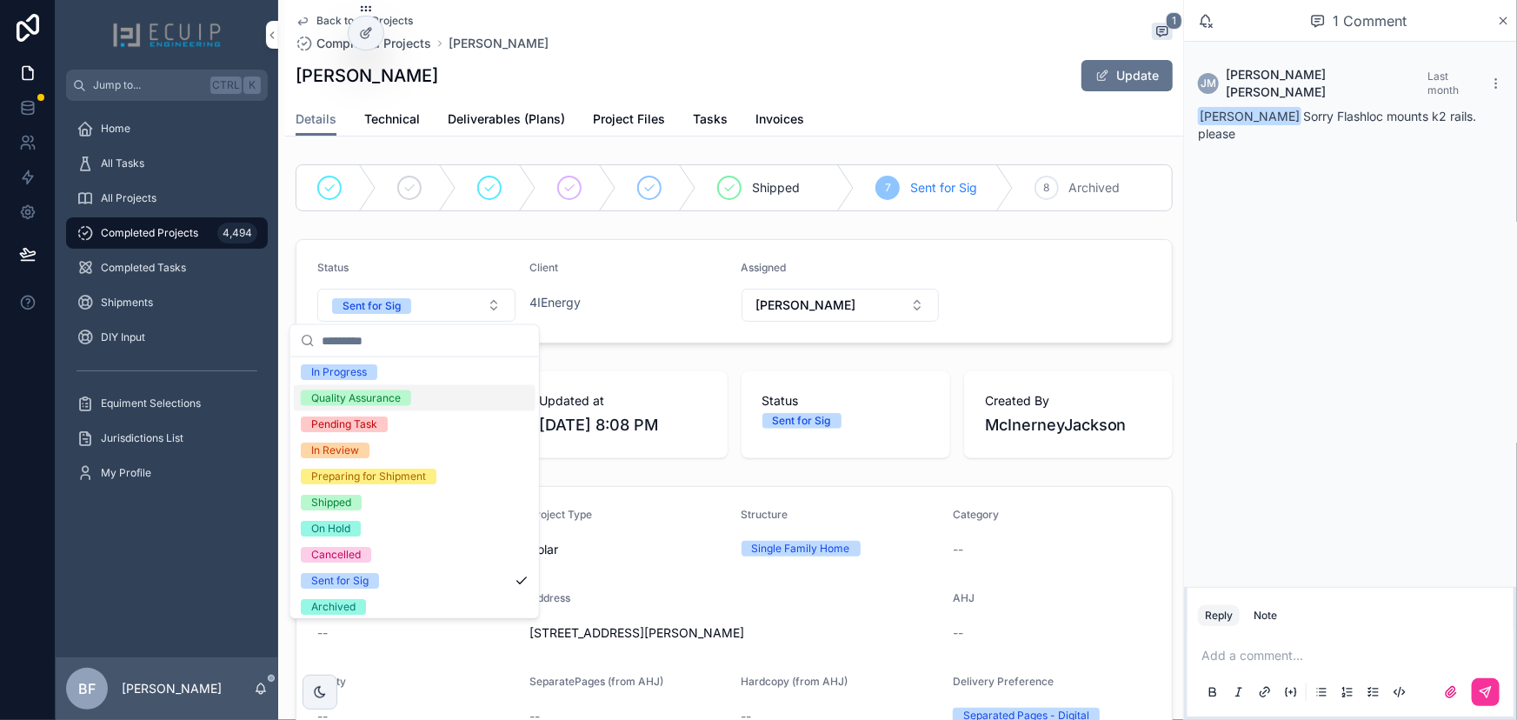
scroll to position [136, 0]
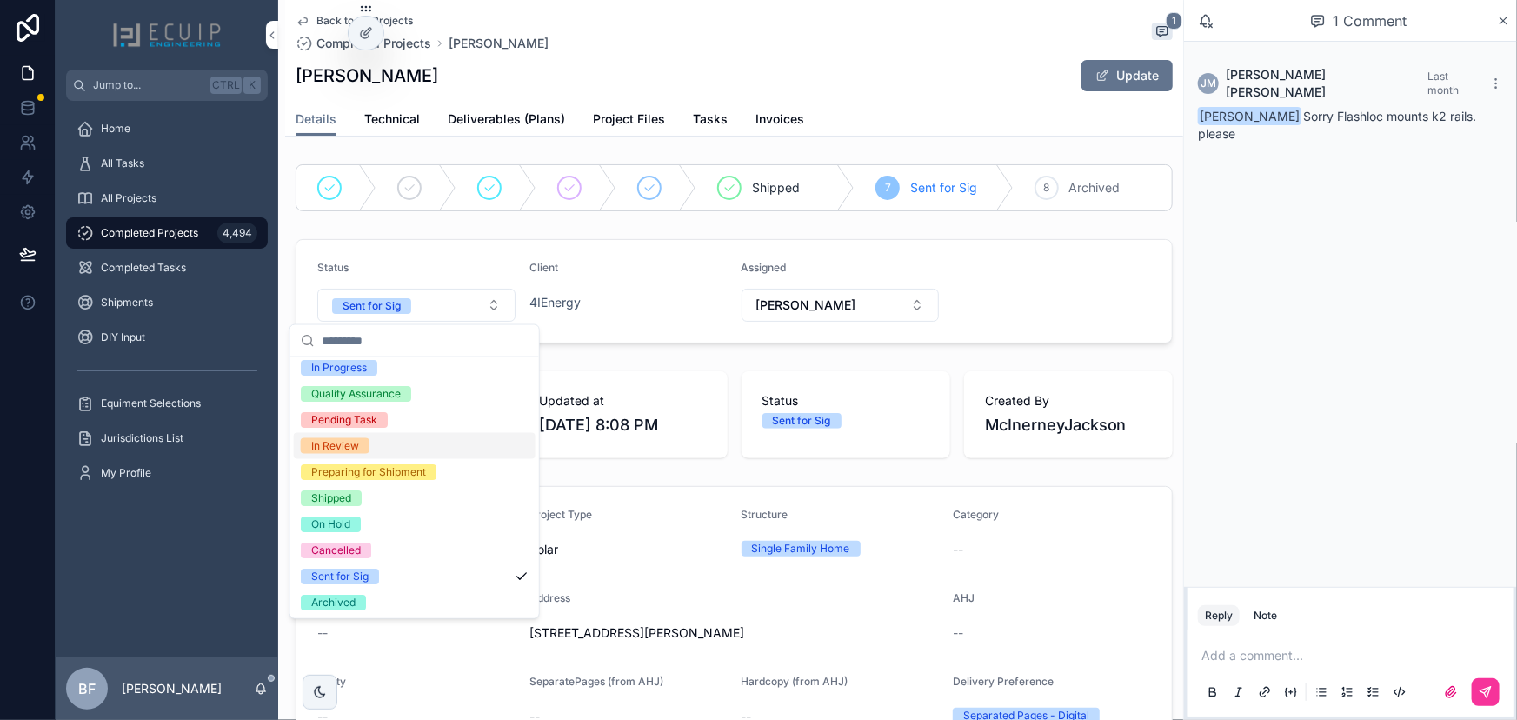
click at [351, 452] on div "In Review" at bounding box center [335, 446] width 48 height 16
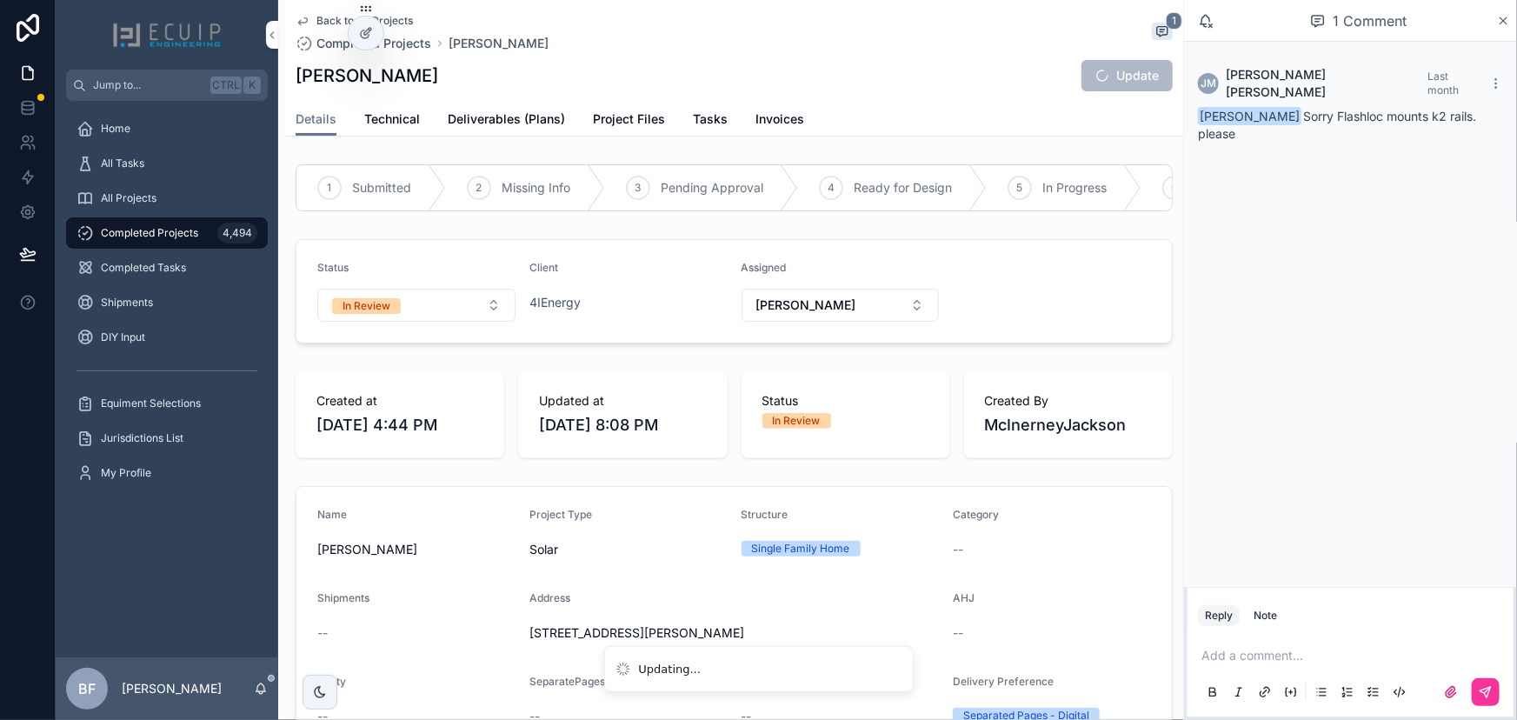
click at [136, 184] on div "All Projects" at bounding box center [167, 198] width 181 height 28
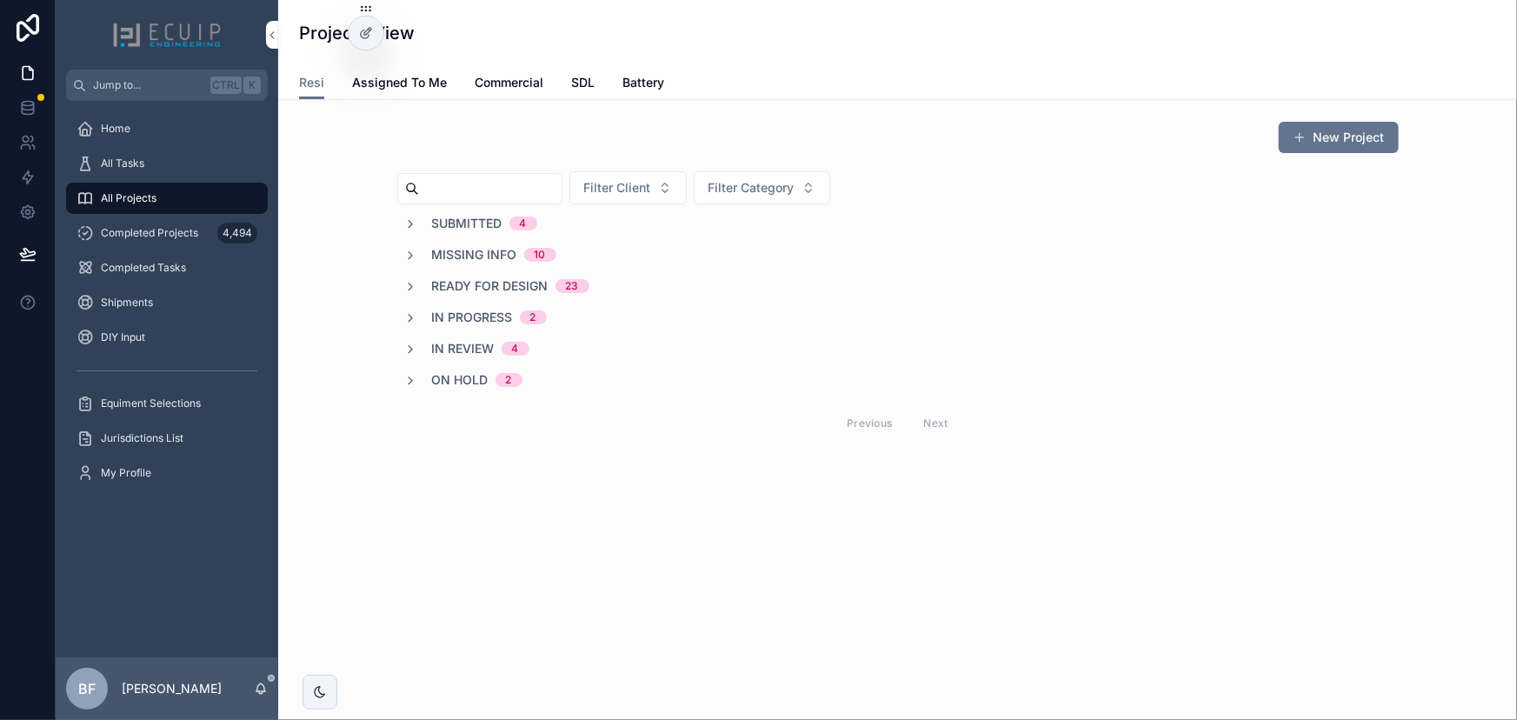
click at [453, 344] on span "In Review" at bounding box center [463, 348] width 63 height 17
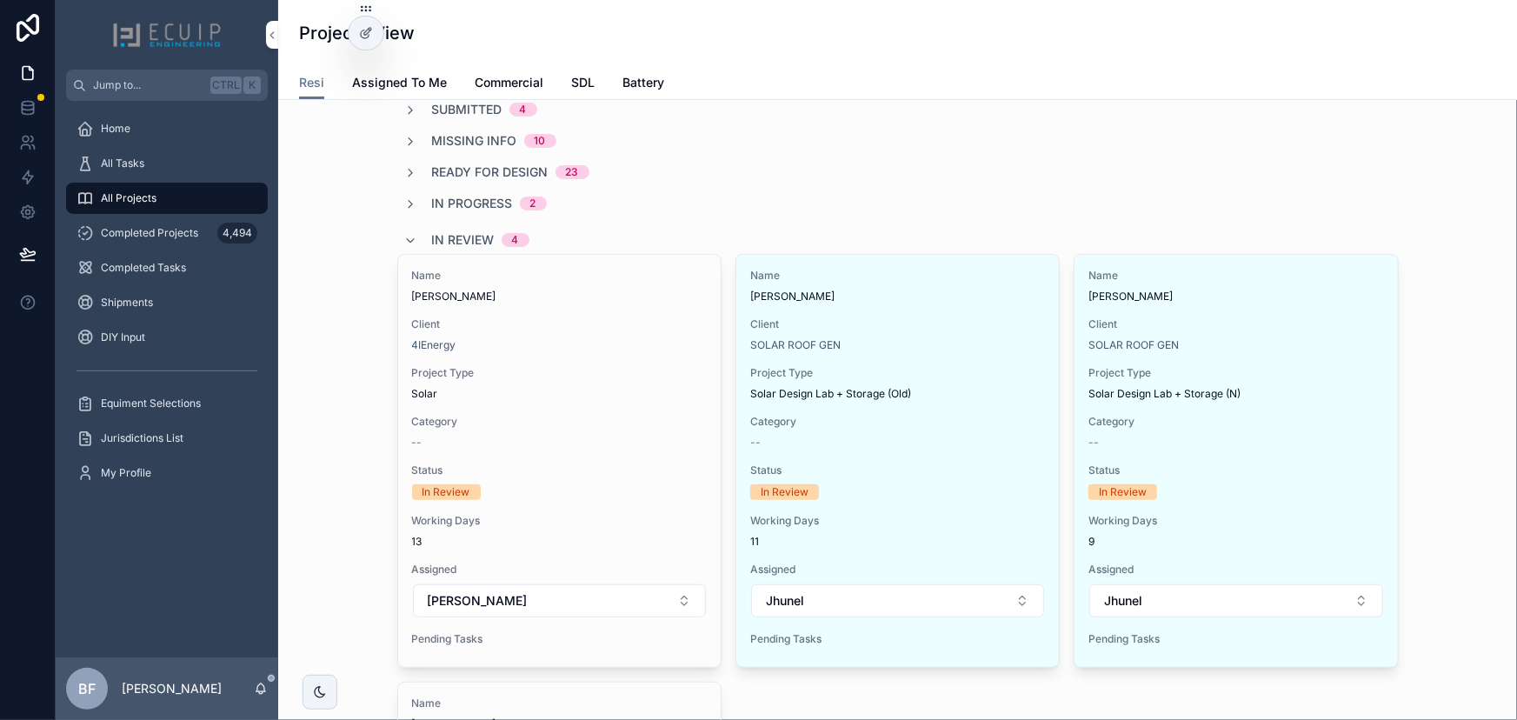
scroll to position [78, 0]
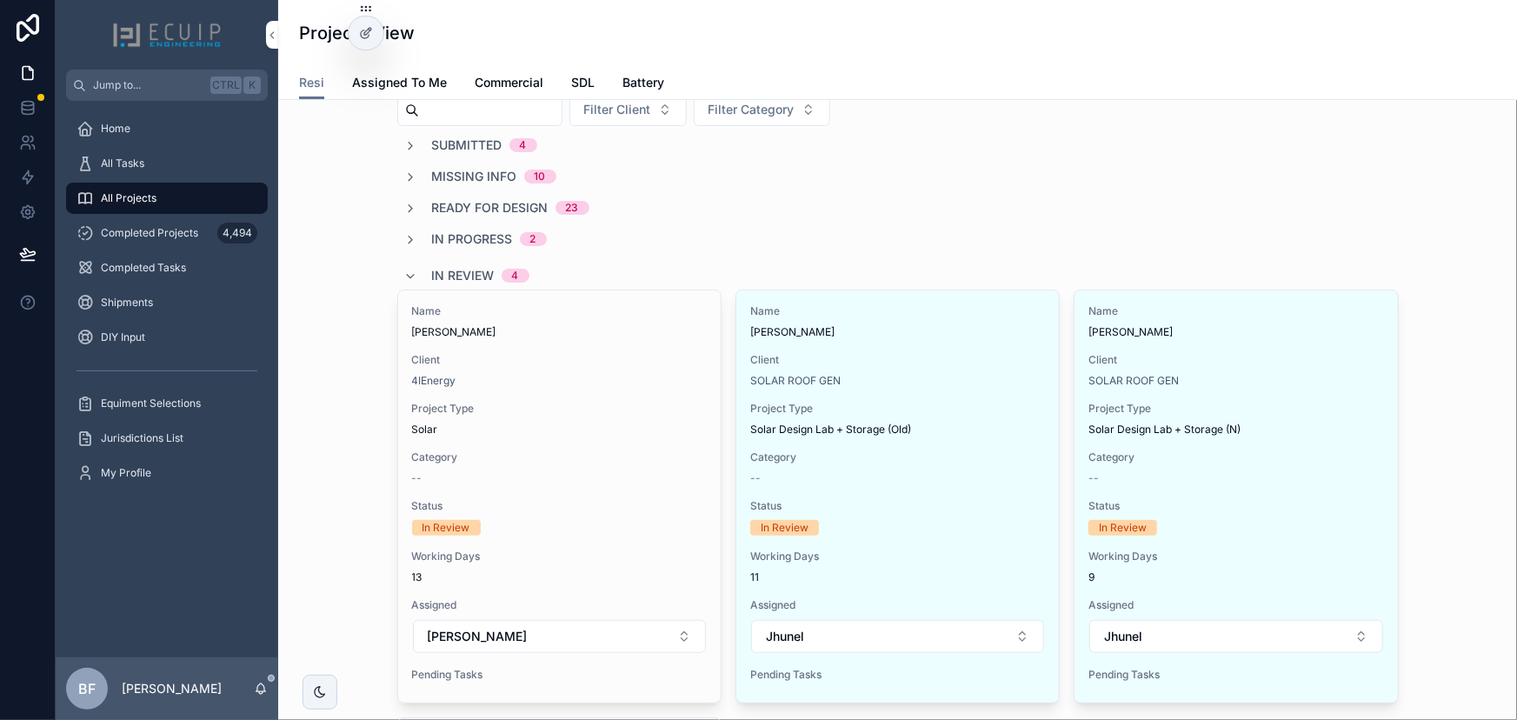
click at [459, 272] on span "In Review" at bounding box center [463, 275] width 63 height 17
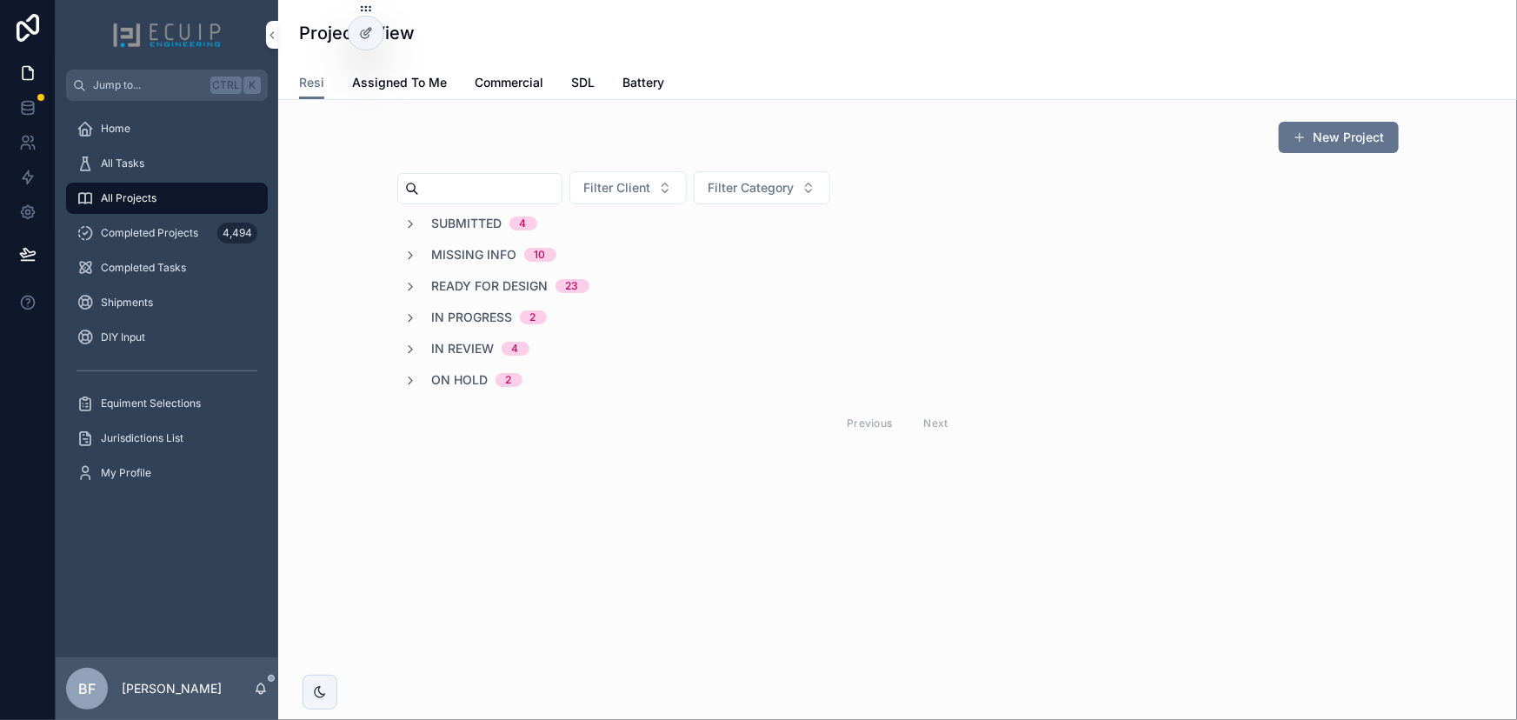
click at [462, 281] on span "Ready for Design" at bounding box center [490, 285] width 116 height 17
